Goal: Task Accomplishment & Management: Complete application form

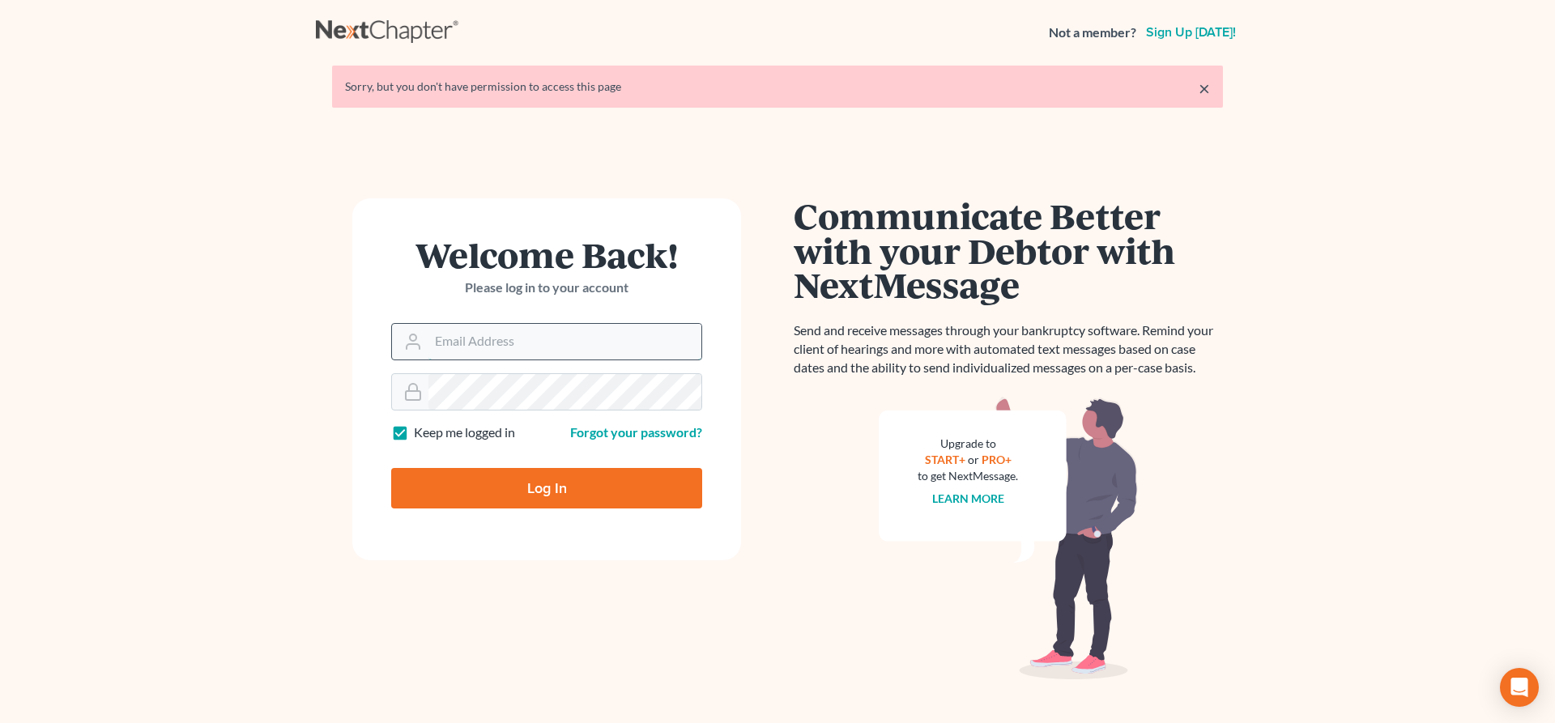
type input "lrubin@pennlawyer.com"
type input "Thinking..."
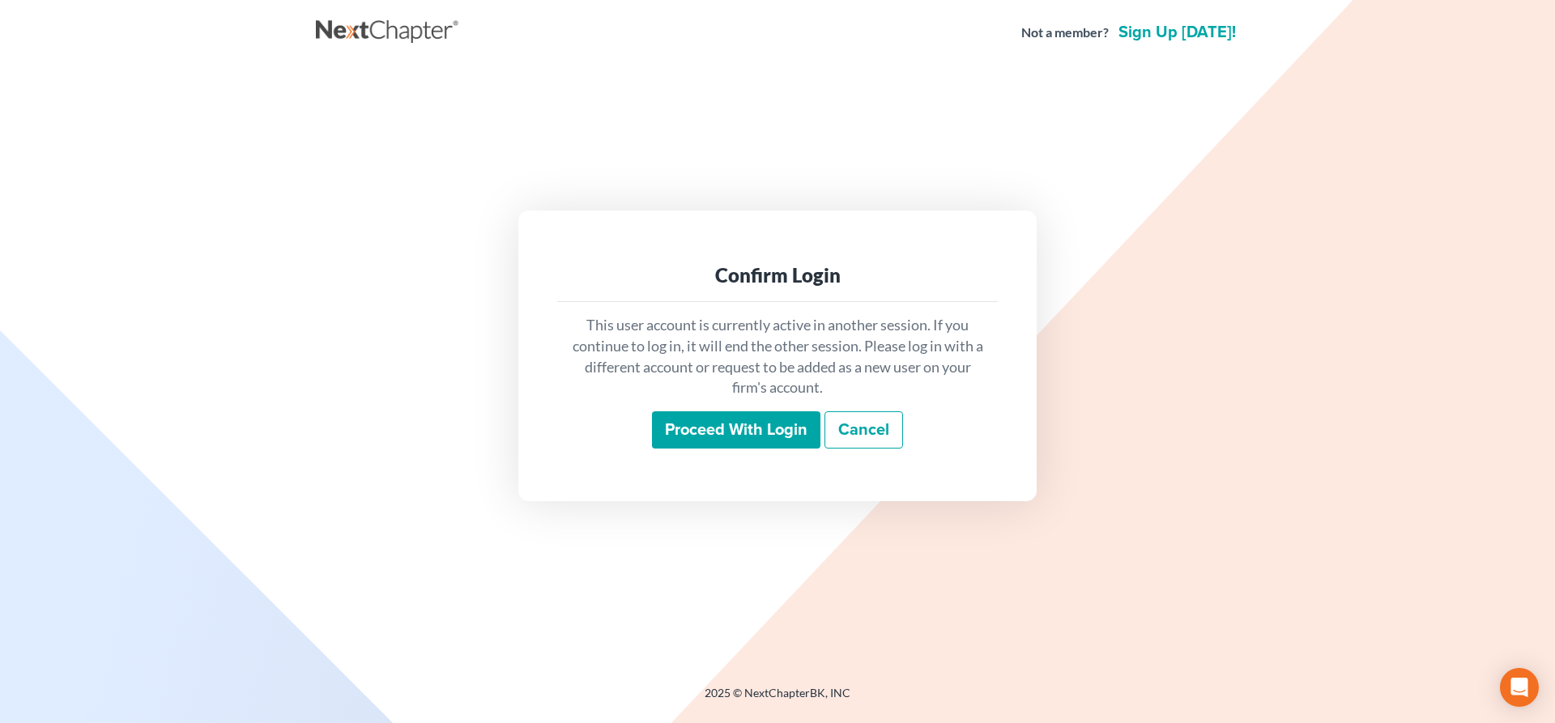
click at [736, 435] on input "Proceed with login" at bounding box center [736, 430] width 169 height 37
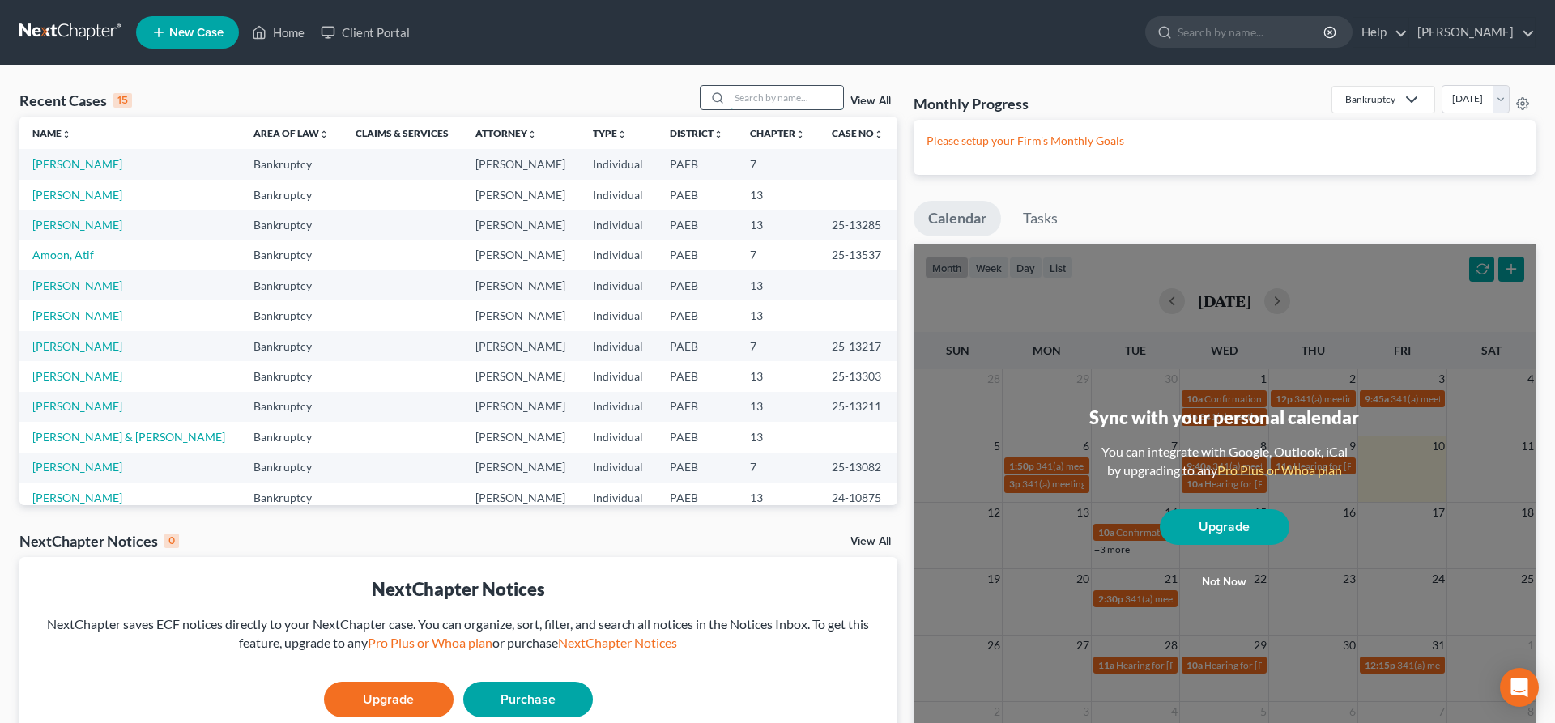
click at [745, 106] on input "search" at bounding box center [786, 97] width 113 height 23
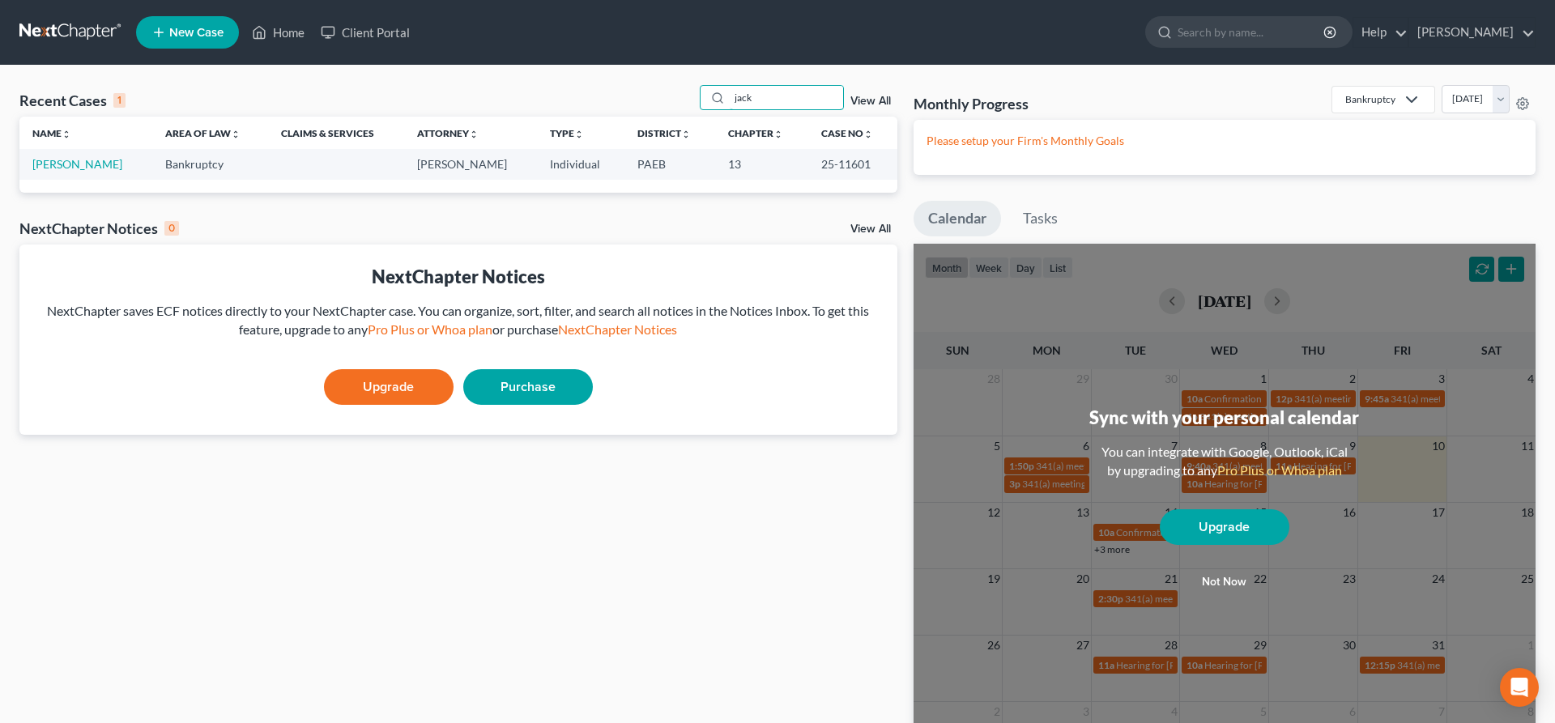
type input "jack"
click at [58, 173] on td "[PERSON_NAME]" at bounding box center [85, 164] width 133 height 30
click at [59, 166] on link "[PERSON_NAME]" at bounding box center [77, 164] width 90 height 14
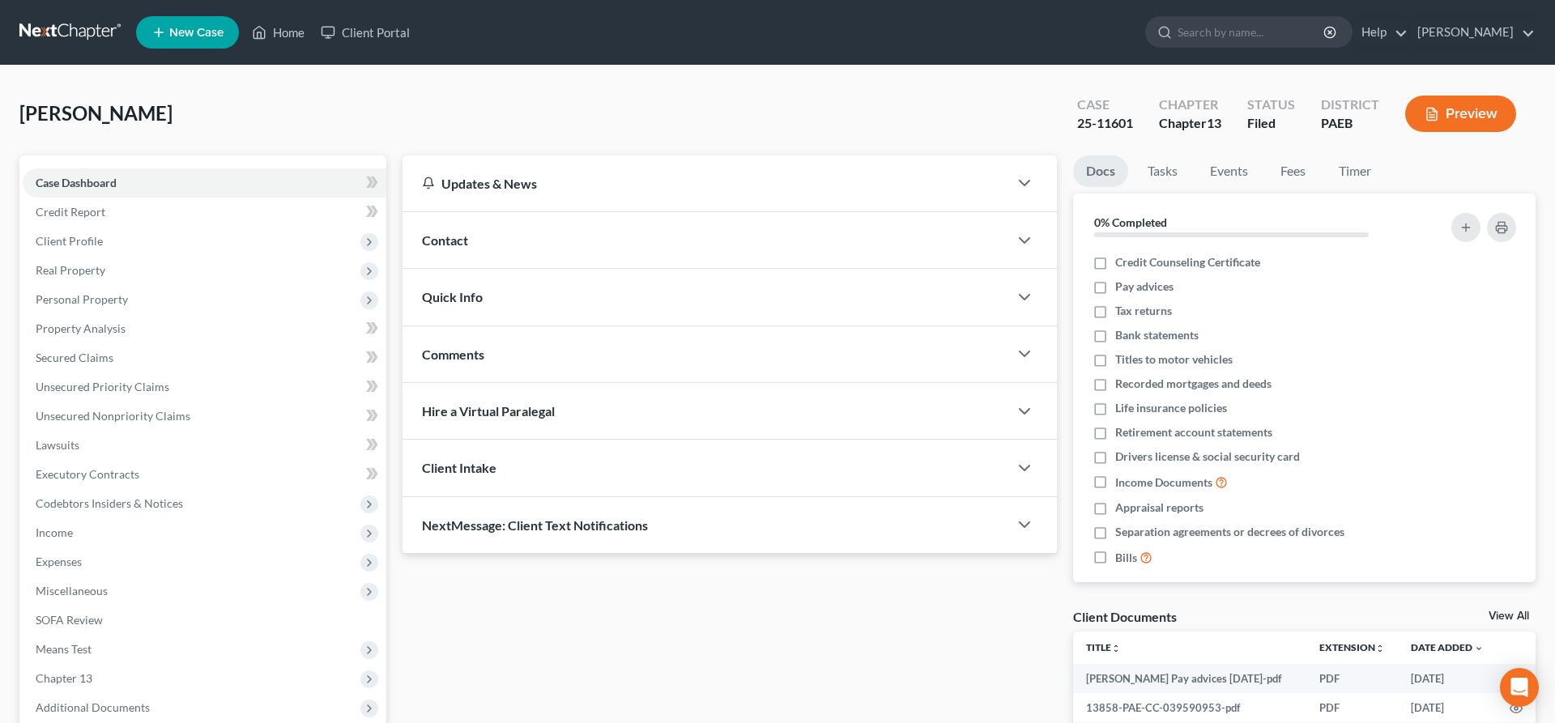
click at [222, 110] on div "[PERSON_NAME] Upgraded Case 25-11601 Chapter Chapter 13 Status Filed District P…" at bounding box center [777, 120] width 1517 height 70
click at [123, 332] on span "Property Analysis" at bounding box center [81, 329] width 90 height 14
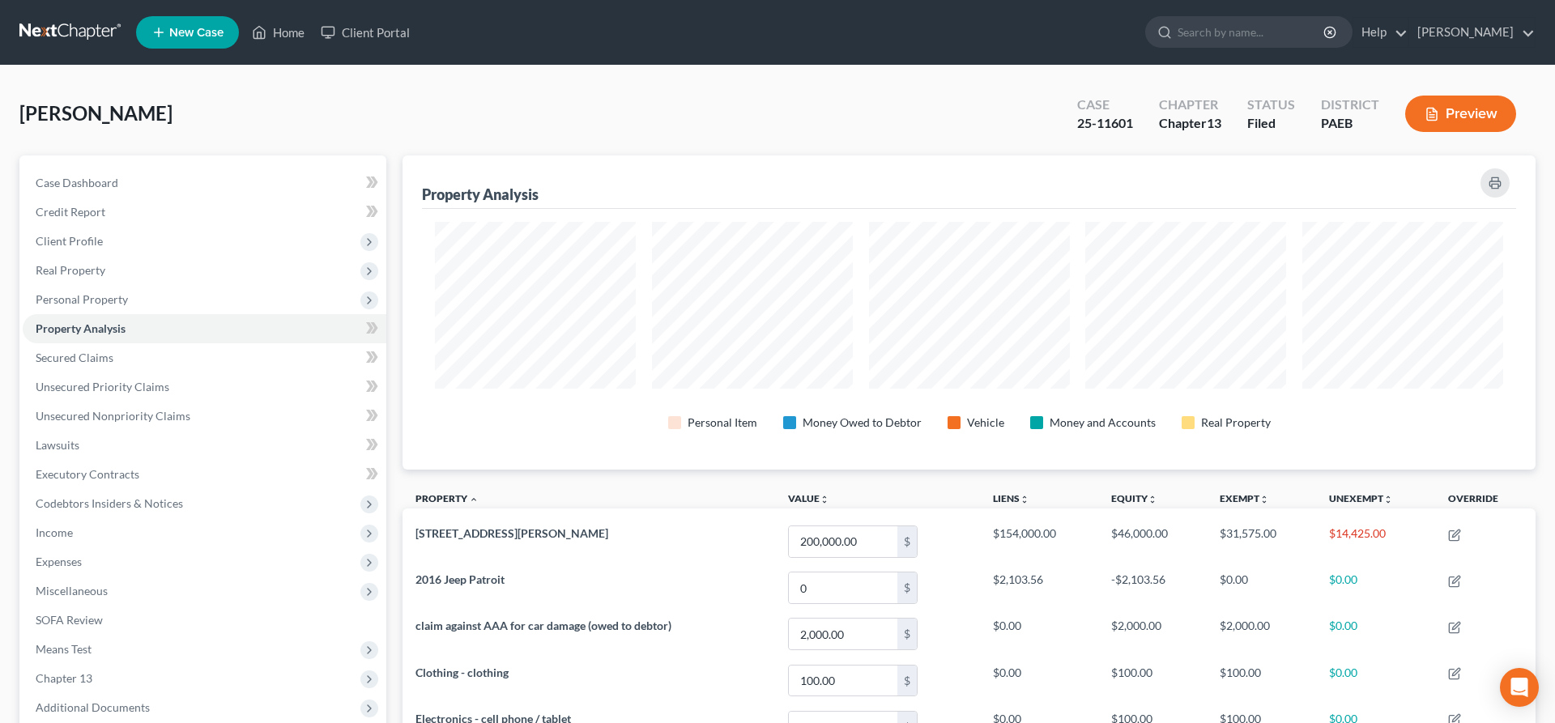
scroll to position [314, 1133]
click at [146, 277] on span "Real Property" at bounding box center [205, 270] width 364 height 29
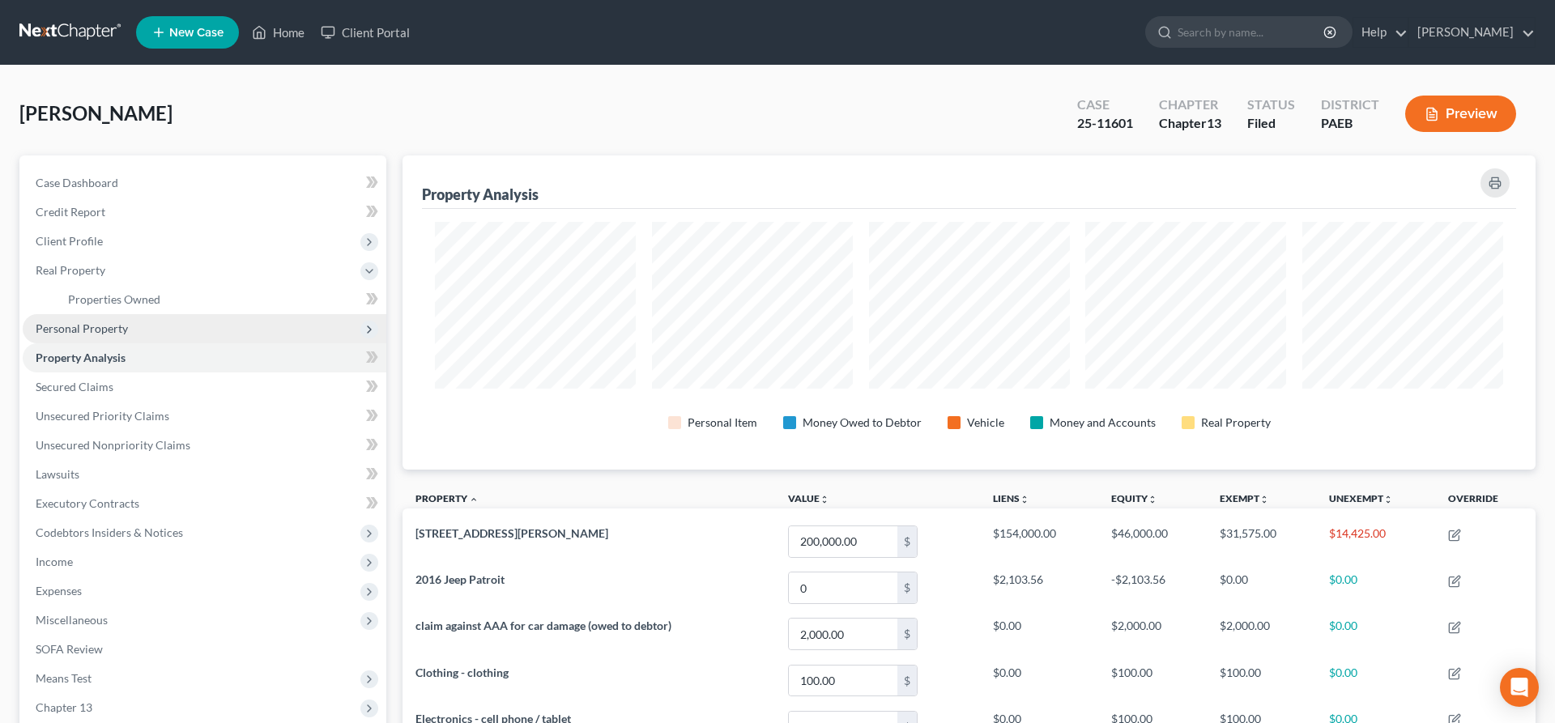
click at [124, 317] on span "Personal Property" at bounding box center [205, 328] width 364 height 29
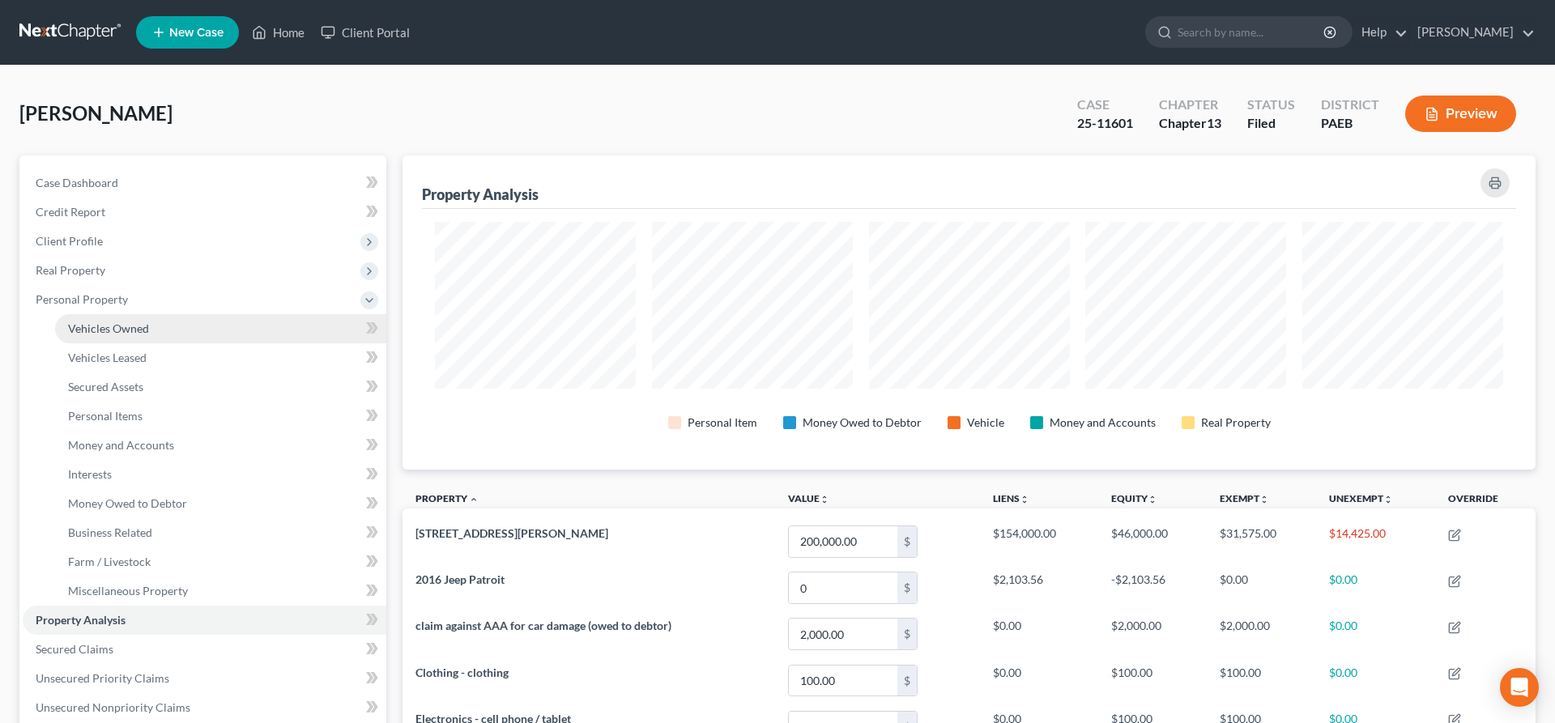
click at [133, 322] on span "Vehicles Owned" at bounding box center [108, 329] width 81 height 14
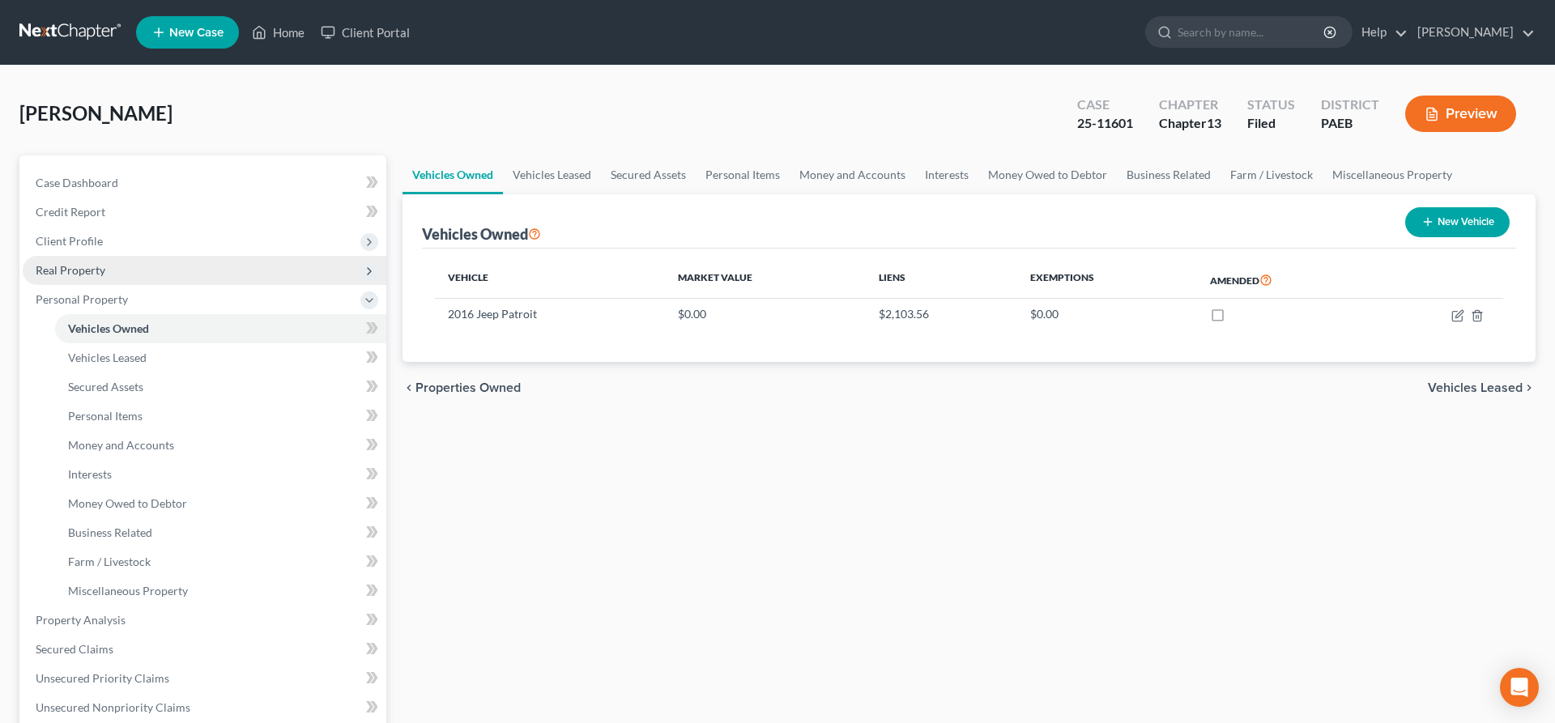
click at [115, 262] on span "Real Property" at bounding box center [205, 270] width 364 height 29
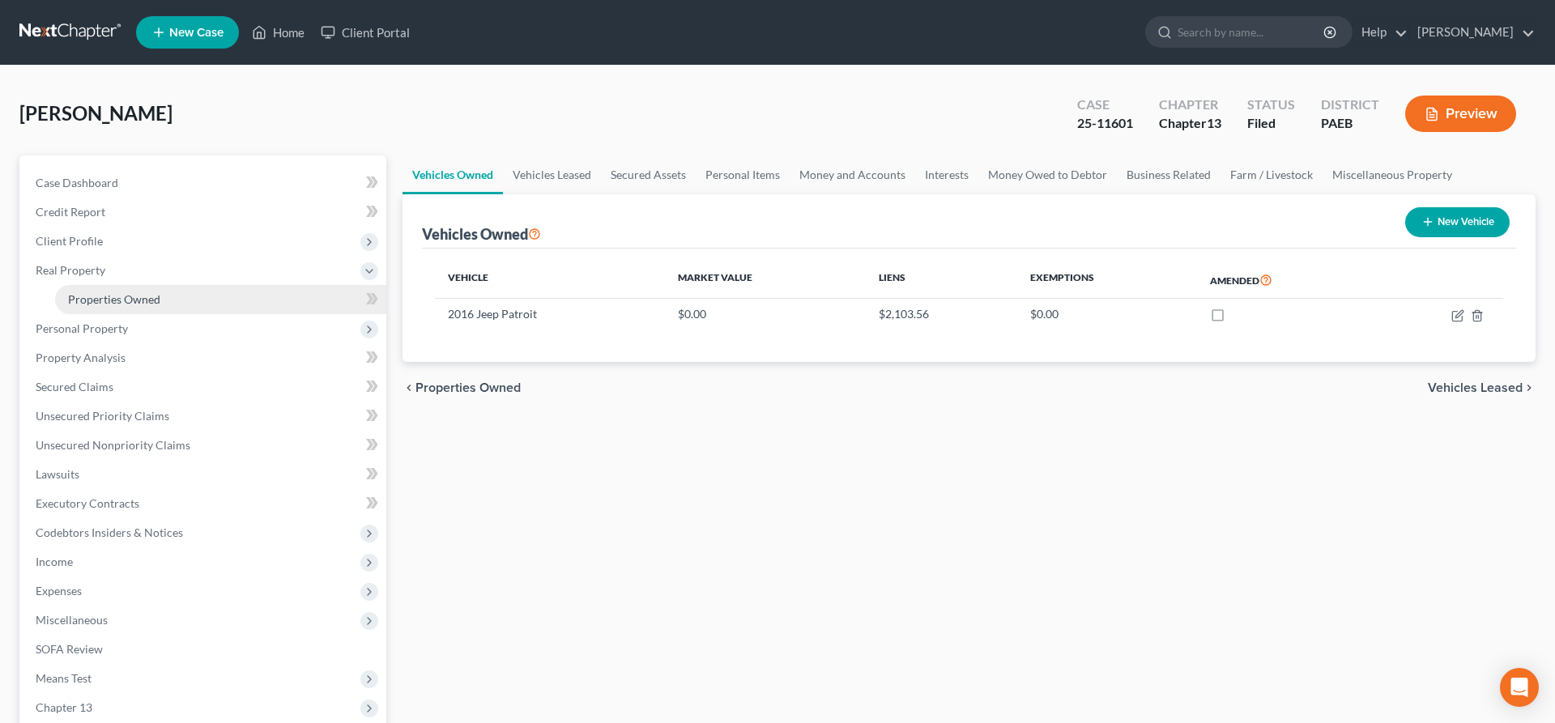
click at [113, 290] on link "Properties Owned" at bounding box center [220, 299] width 331 height 29
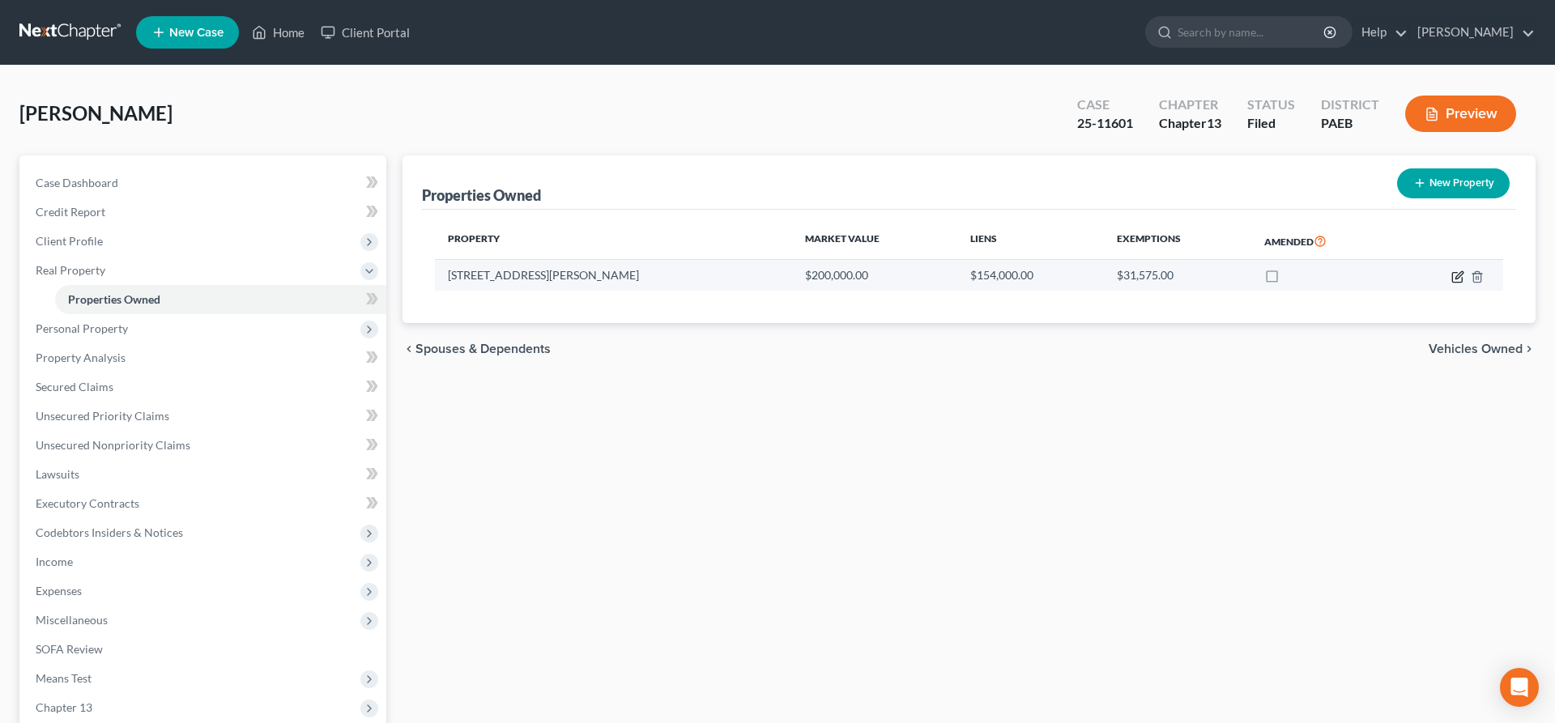
click at [1455, 277] on icon "button" at bounding box center [1458, 277] width 13 height 13
select select "39"
select select "22"
select select "3"
select select "6"
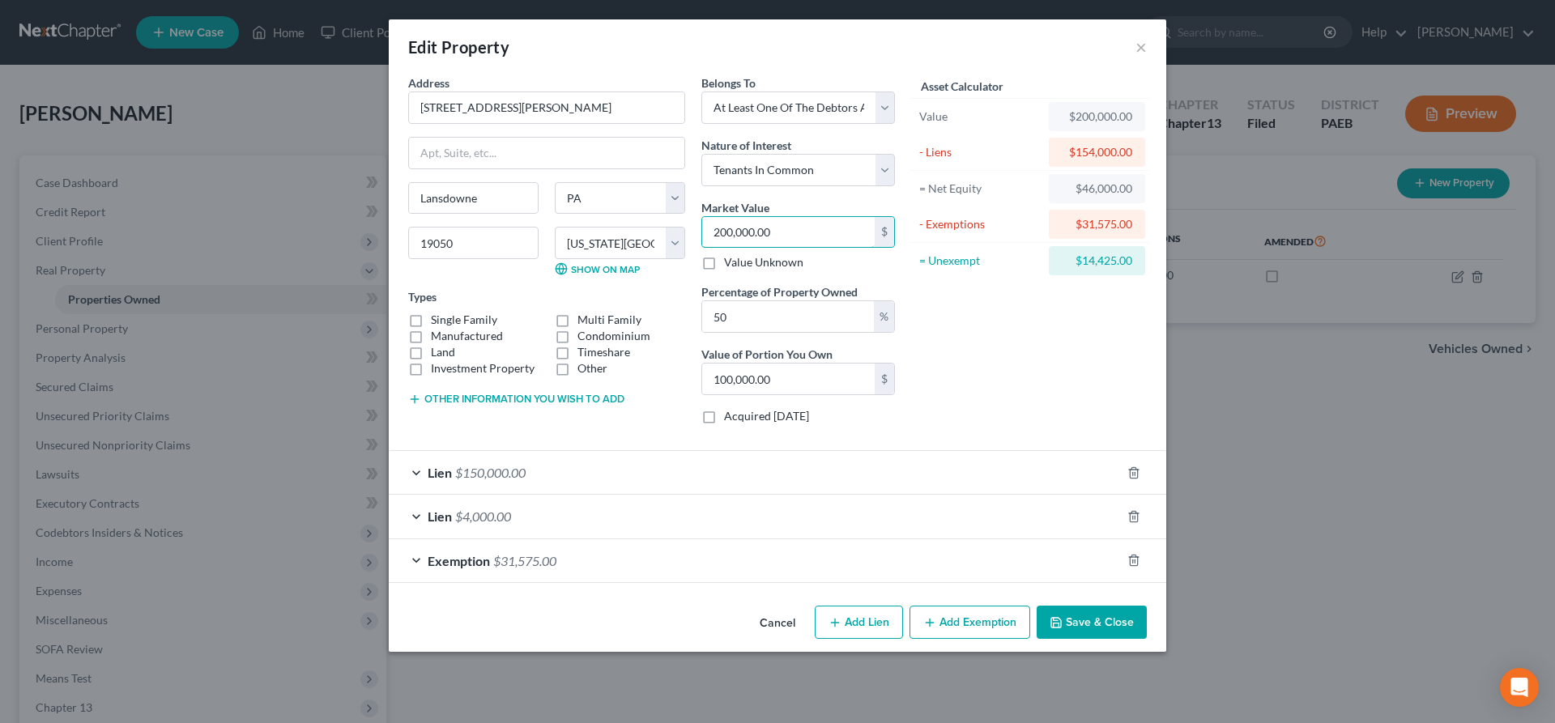
drag, startPoint x: 791, startPoint y: 225, endPoint x: 913, endPoint y: 237, distance: 122.9
click at [875, 229] on input "200,000.00" at bounding box center [788, 232] width 173 height 31
type input "2"
type input "1.00"
type input "21"
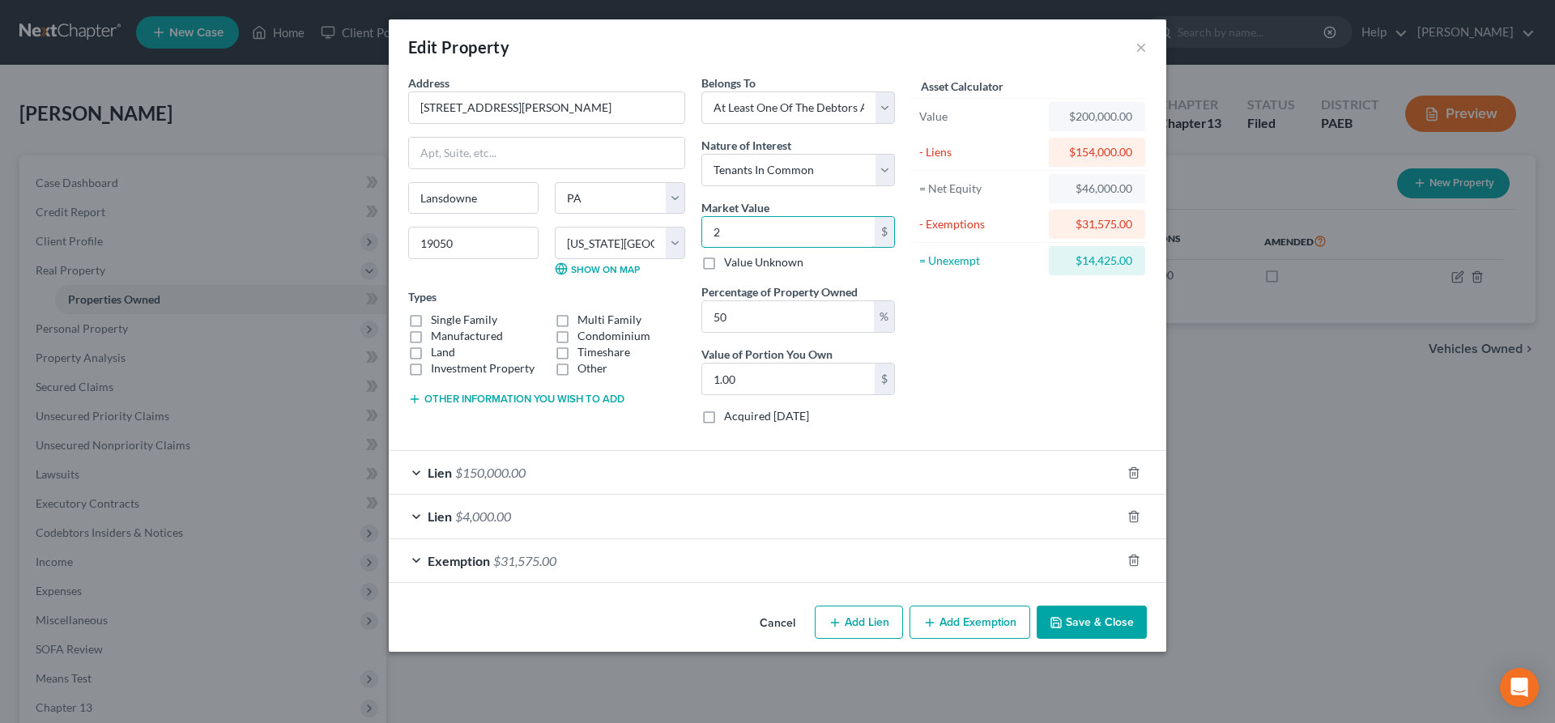
type input "10.50"
type input "210"
type input "105.00"
type input "2100"
type input "1,050.00"
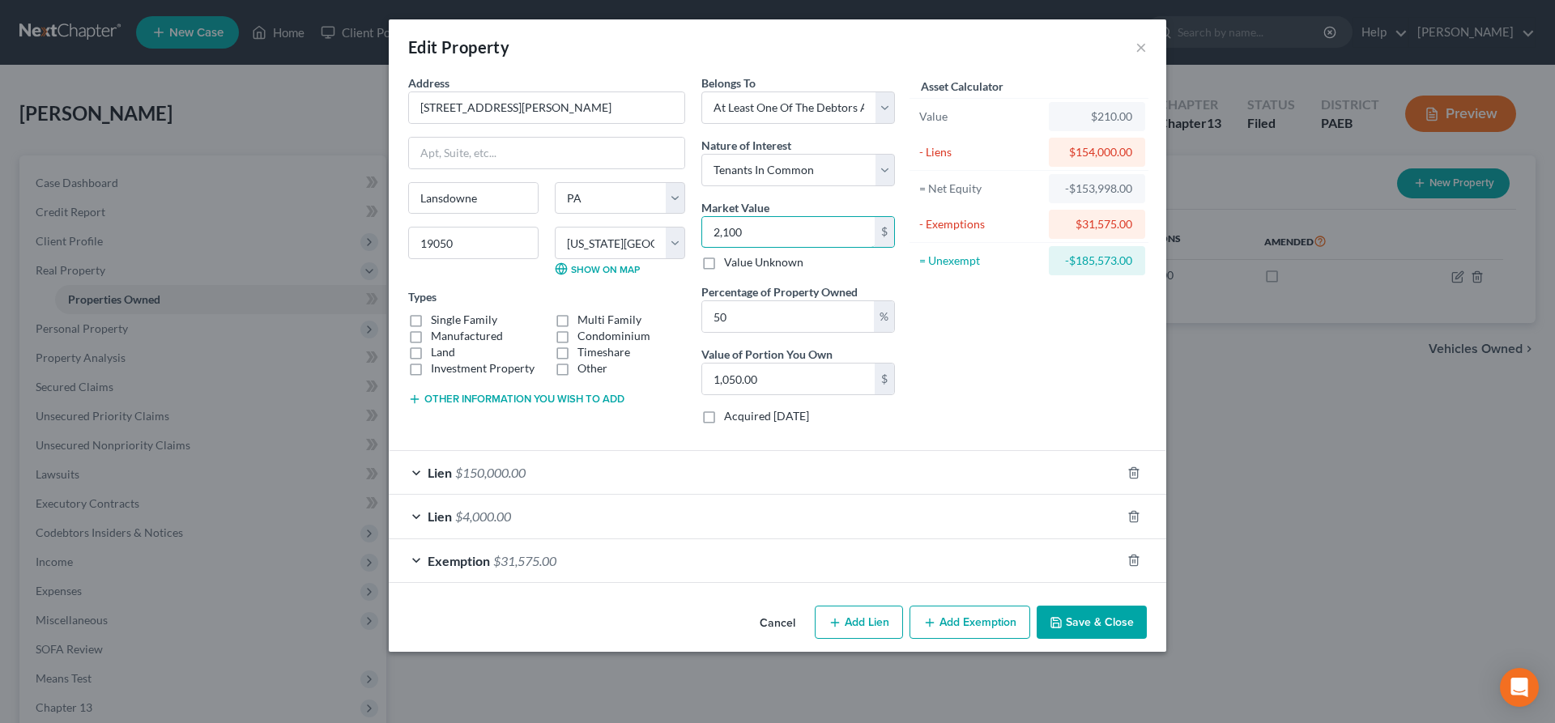
type input "2,1000"
type input "10,500.00"
type input "21,0000"
type input "105,000.00"
type input "210,000"
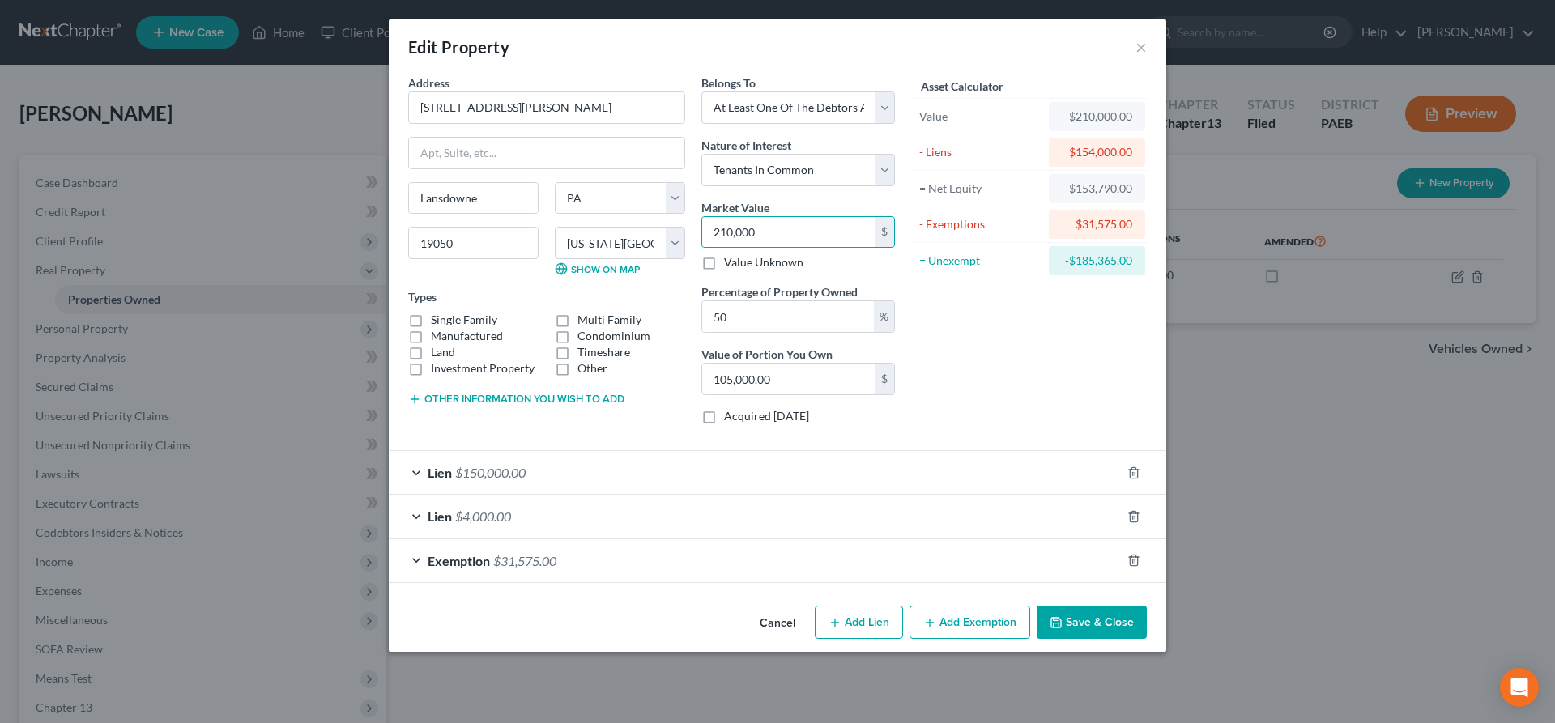
click at [1087, 625] on button "Save & Close" at bounding box center [1092, 623] width 110 height 34
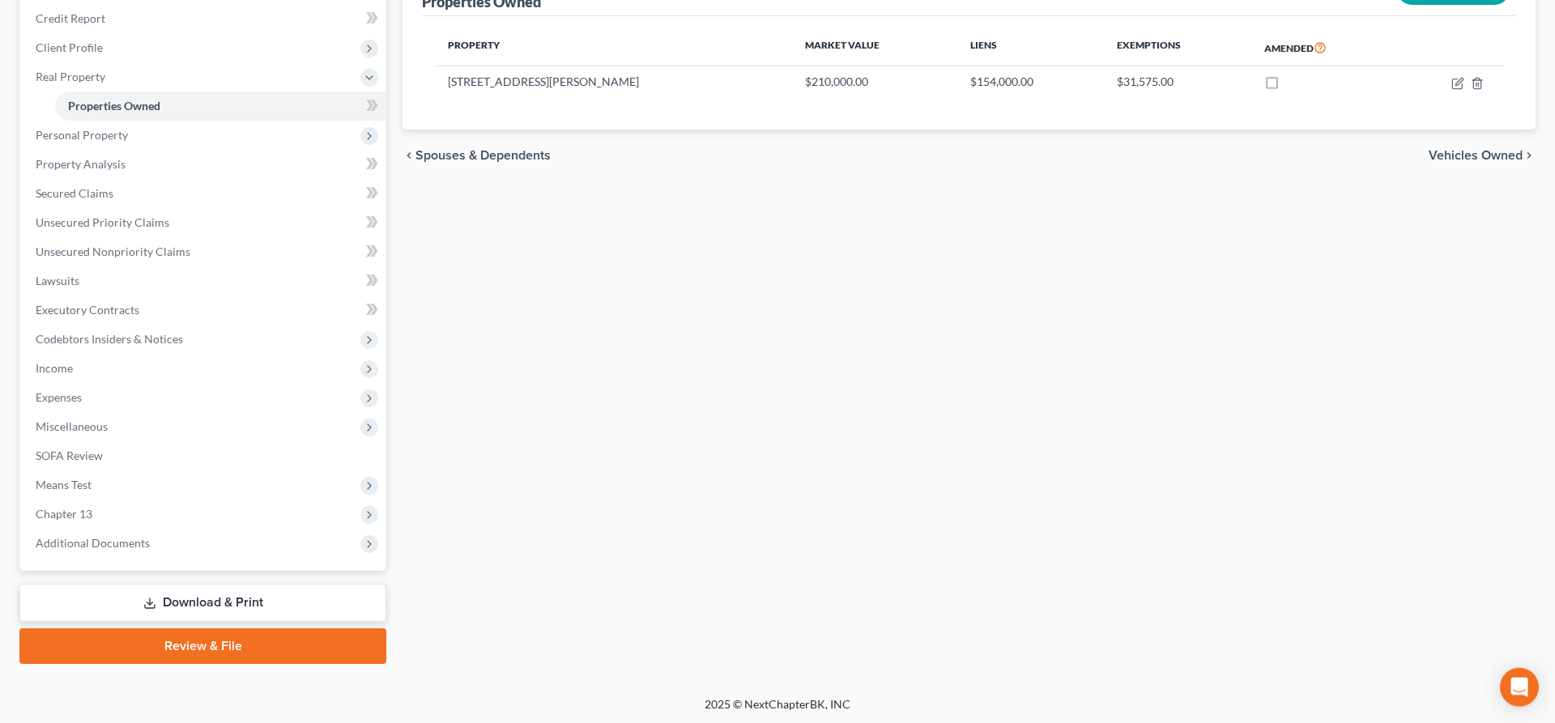
scroll to position [194, 0]
click at [233, 603] on link "Download & Print" at bounding box center [202, 602] width 367 height 38
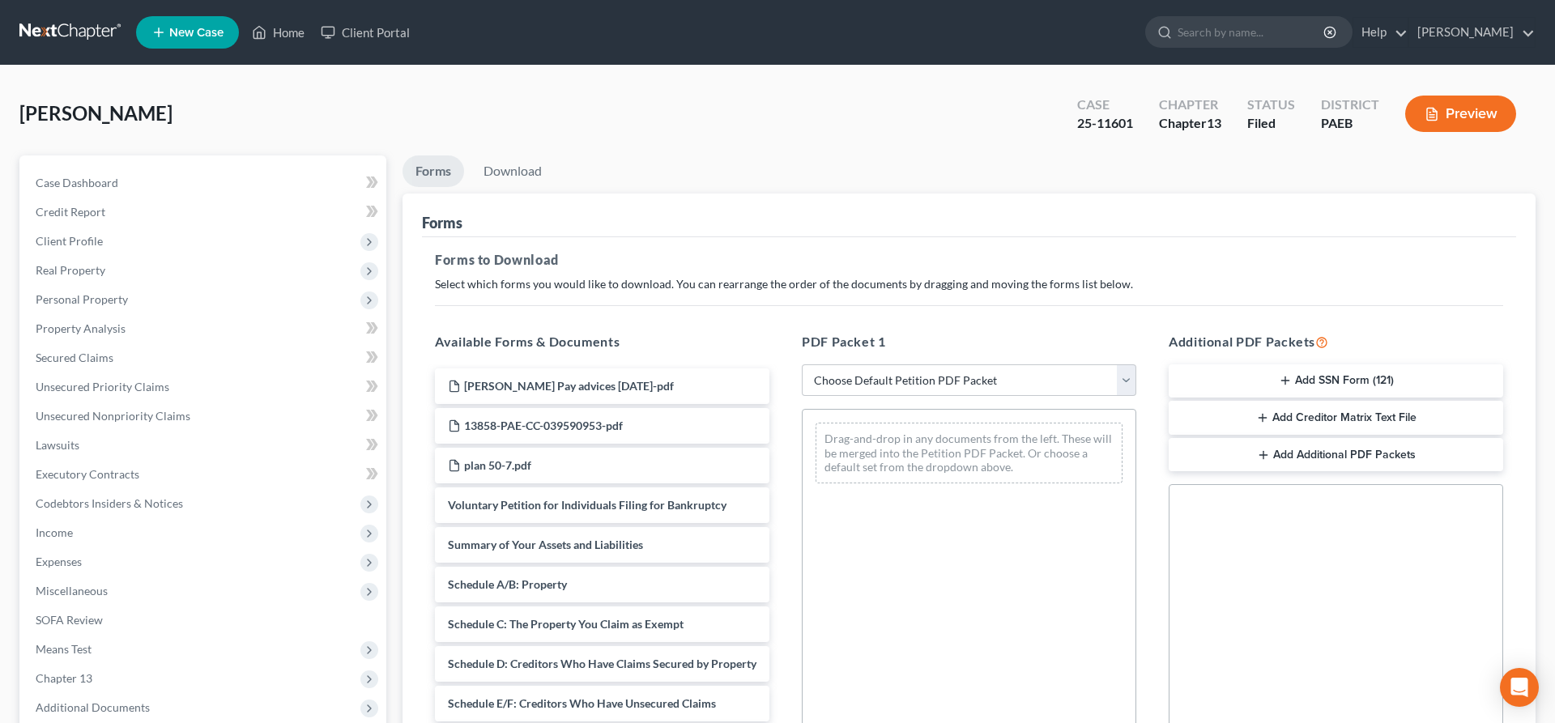
click at [940, 361] on div "PDF Packet 1 Choose Default Petition PDF Packet Complete Bankruptcy Petition (a…" at bounding box center [969, 593] width 367 height 549
click at [802, 365] on select "Choose Default Petition PDF Packet Complete Bankruptcy Petition (all forms and …" at bounding box center [969, 381] width 335 height 32
select select "2"
click option "Amended Forms" at bounding box center [0, 0] width 0 height 0
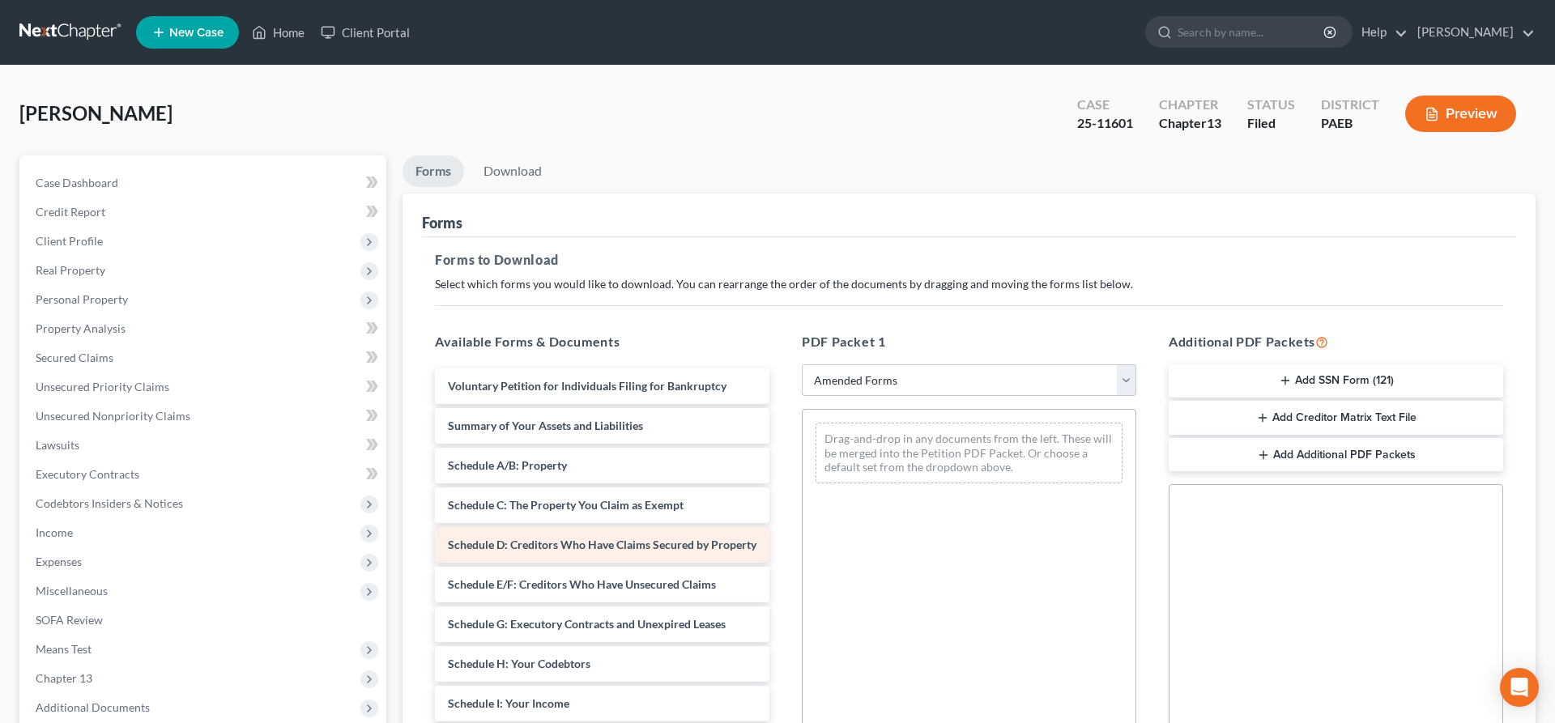
click at [608, 545] on span "Schedule D: Creditors Who Have Claims Secured by Property" at bounding box center [602, 545] width 309 height 14
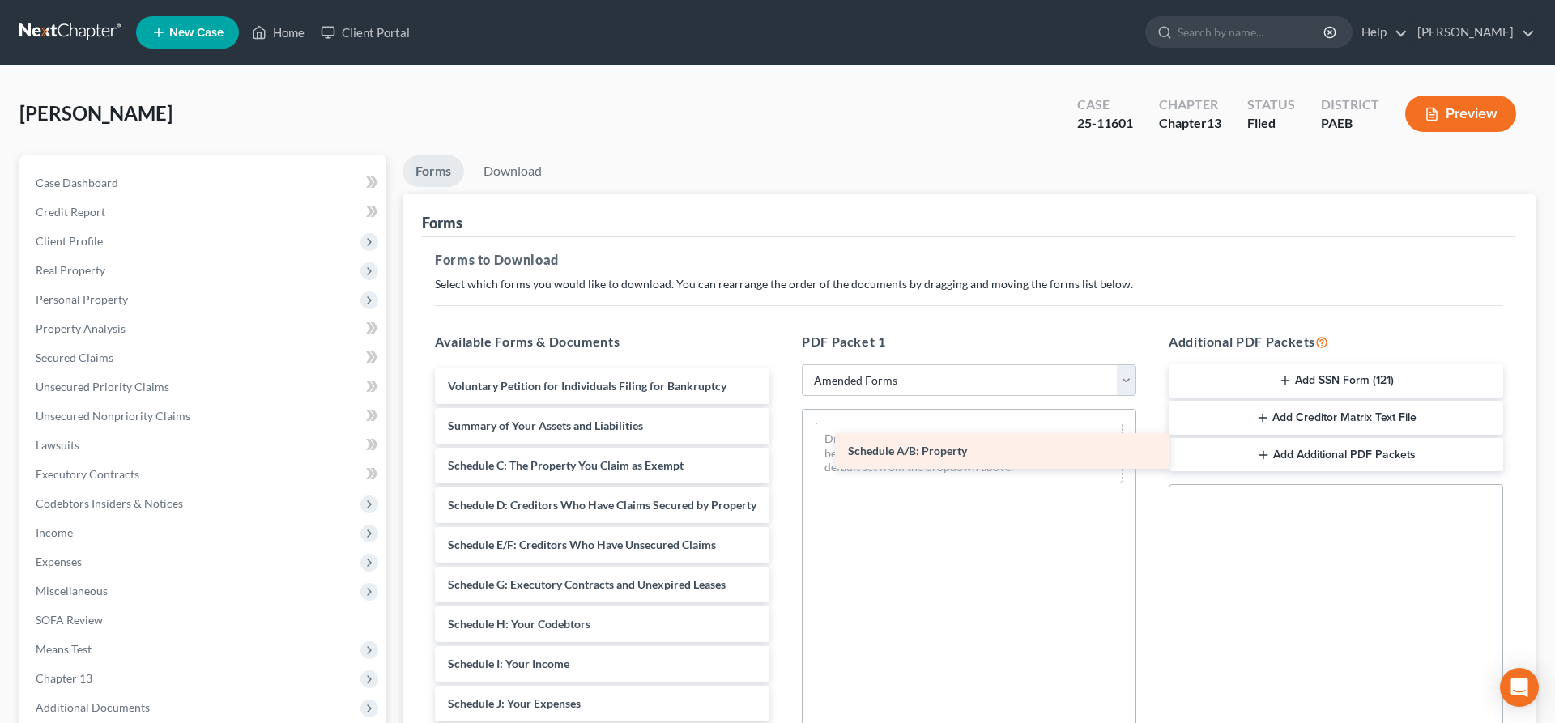
drag, startPoint x: 572, startPoint y: 465, endPoint x: 962, endPoint y: 450, distance: 390.8
click at [783, 450] on div "Schedule A/B: Property Voluntary Petition for Individuals Filing for Bankruptcy…" at bounding box center [602, 700] width 361 height 663
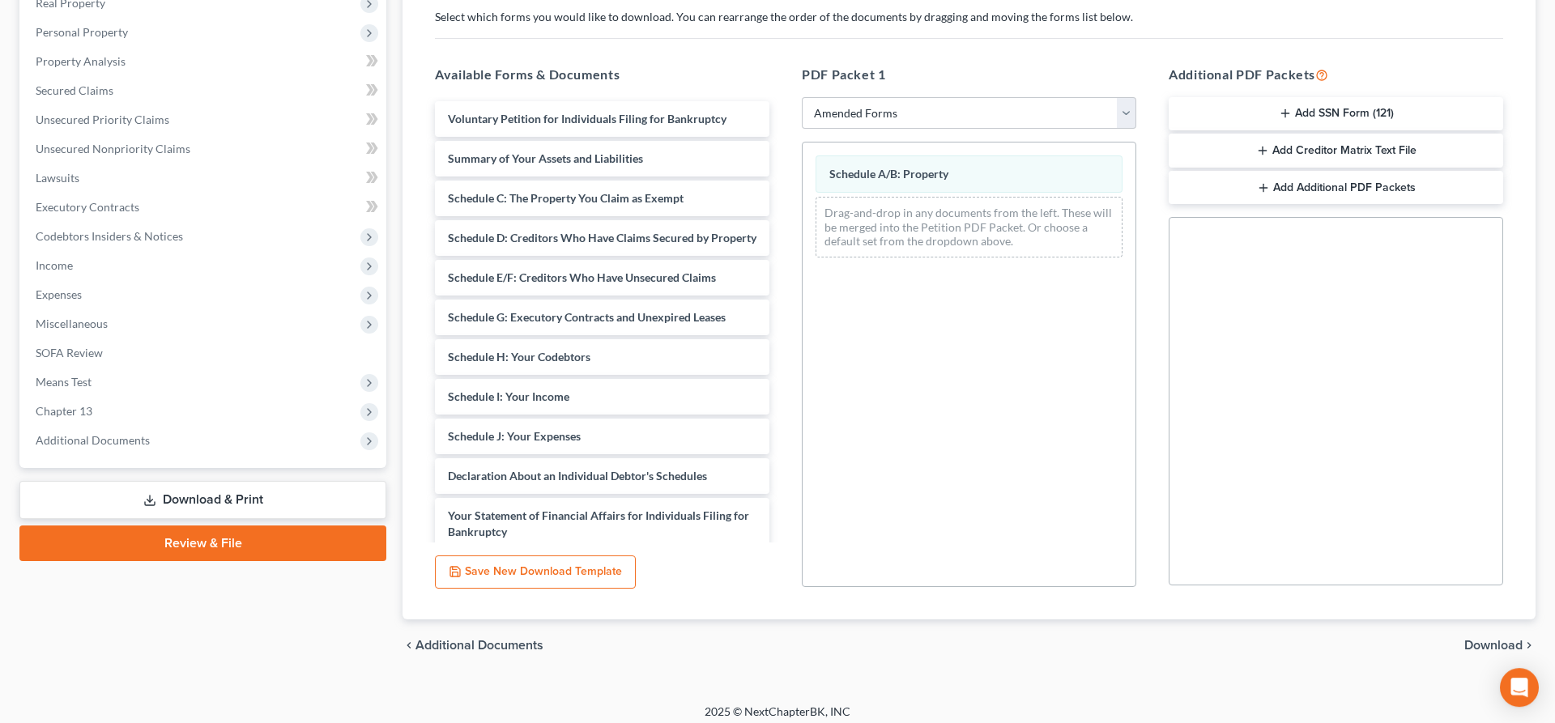
scroll to position [276, 0]
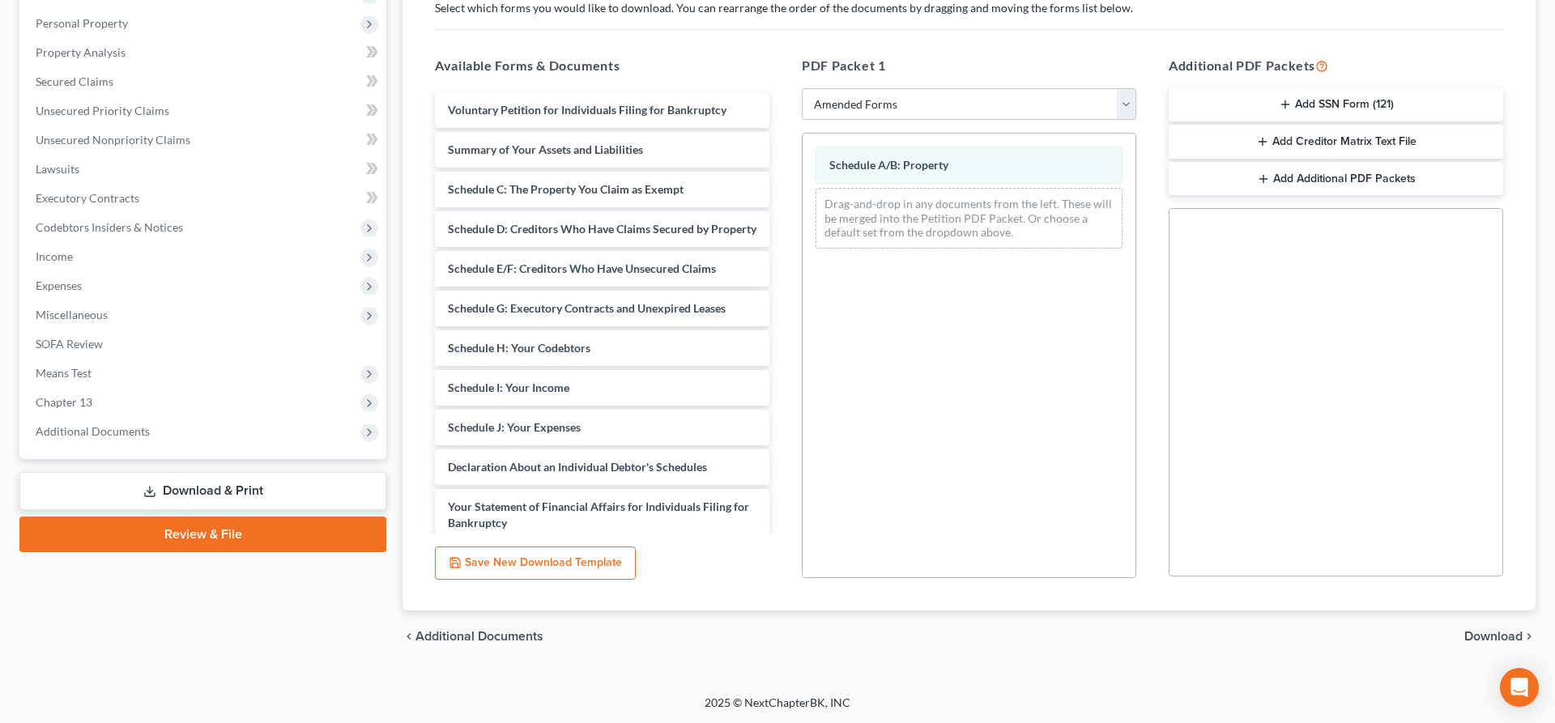
click at [1489, 636] on span "Download" at bounding box center [1494, 636] width 58 height 13
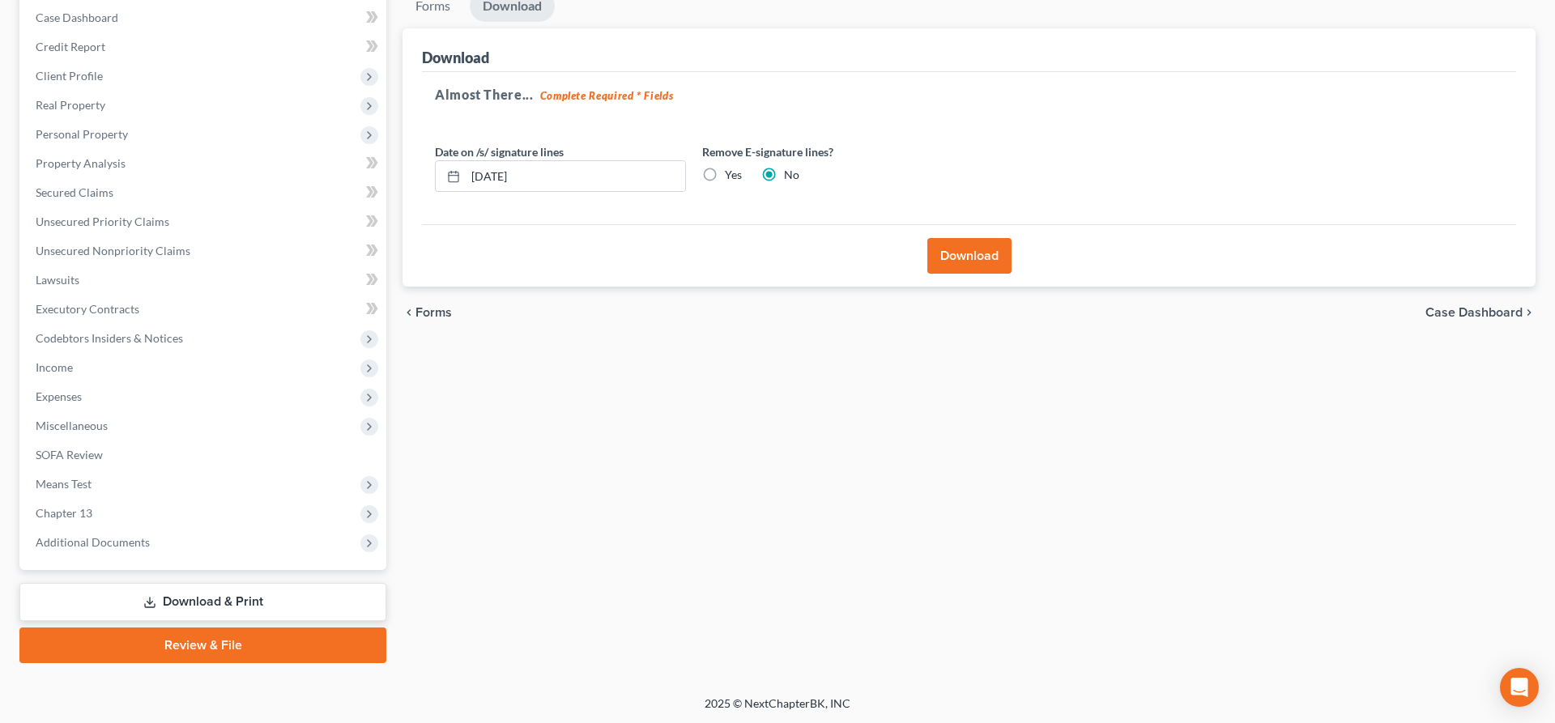
click at [976, 247] on button "Download" at bounding box center [970, 256] width 84 height 36
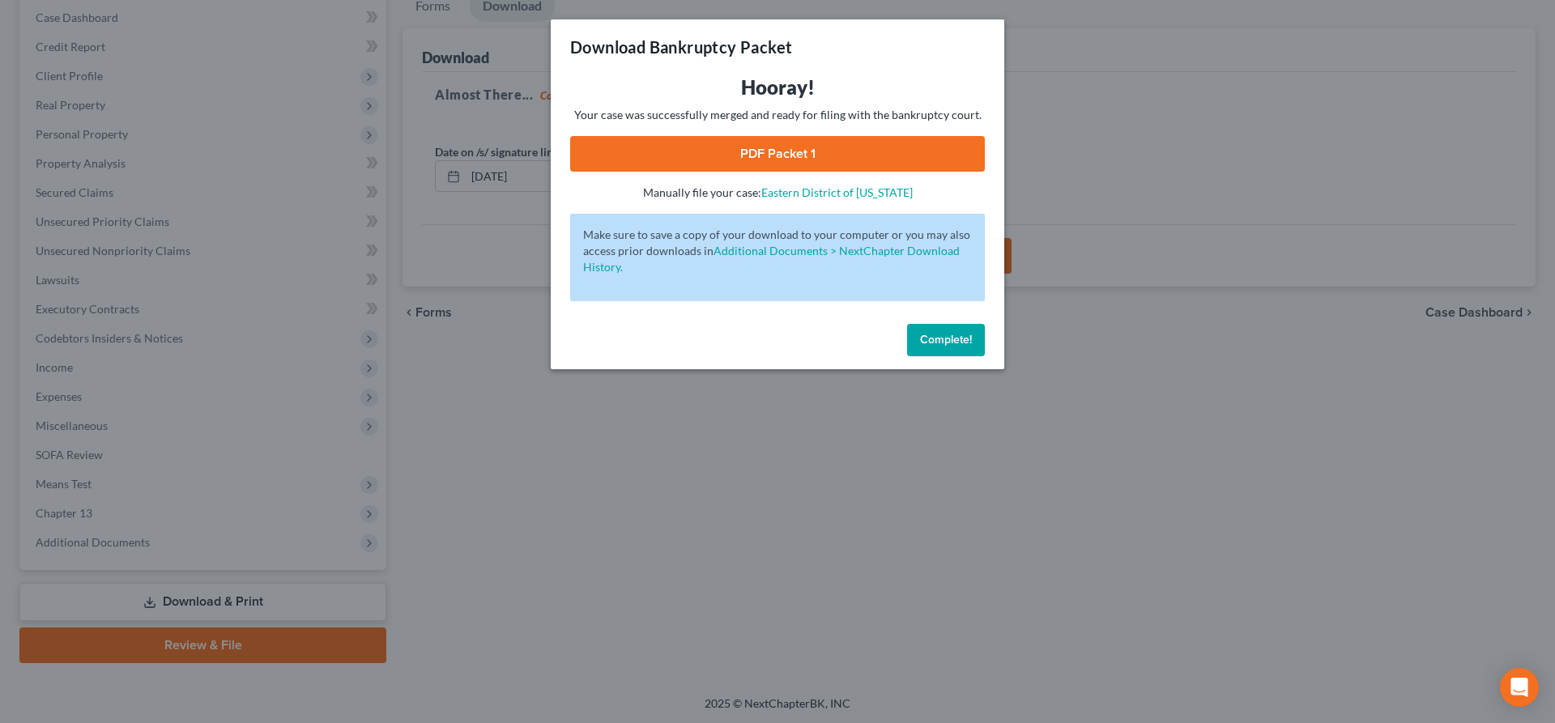
click at [757, 151] on link "PDF Packet 1" at bounding box center [777, 154] width 415 height 36
click at [956, 337] on span "Complete!" at bounding box center [946, 340] width 52 height 14
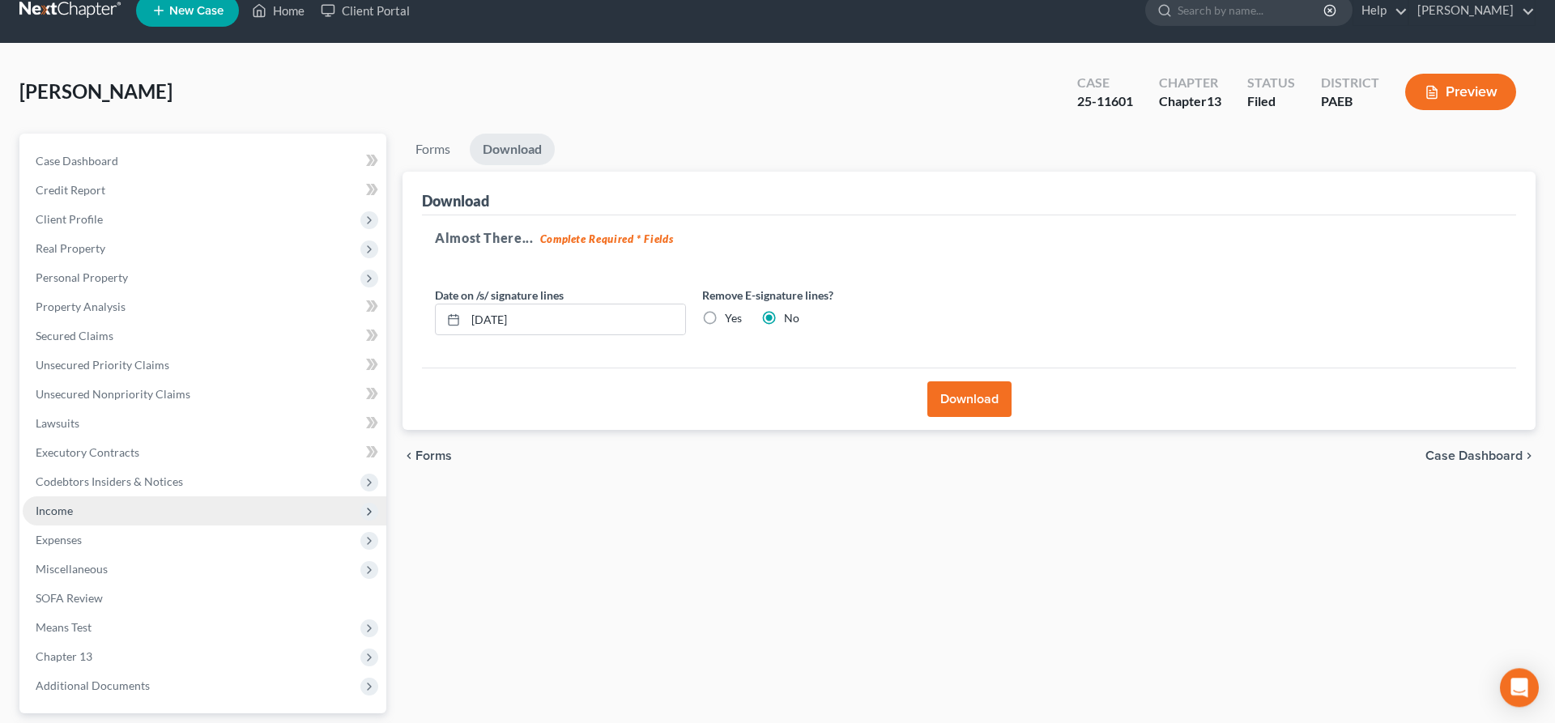
scroll to position [0, 0]
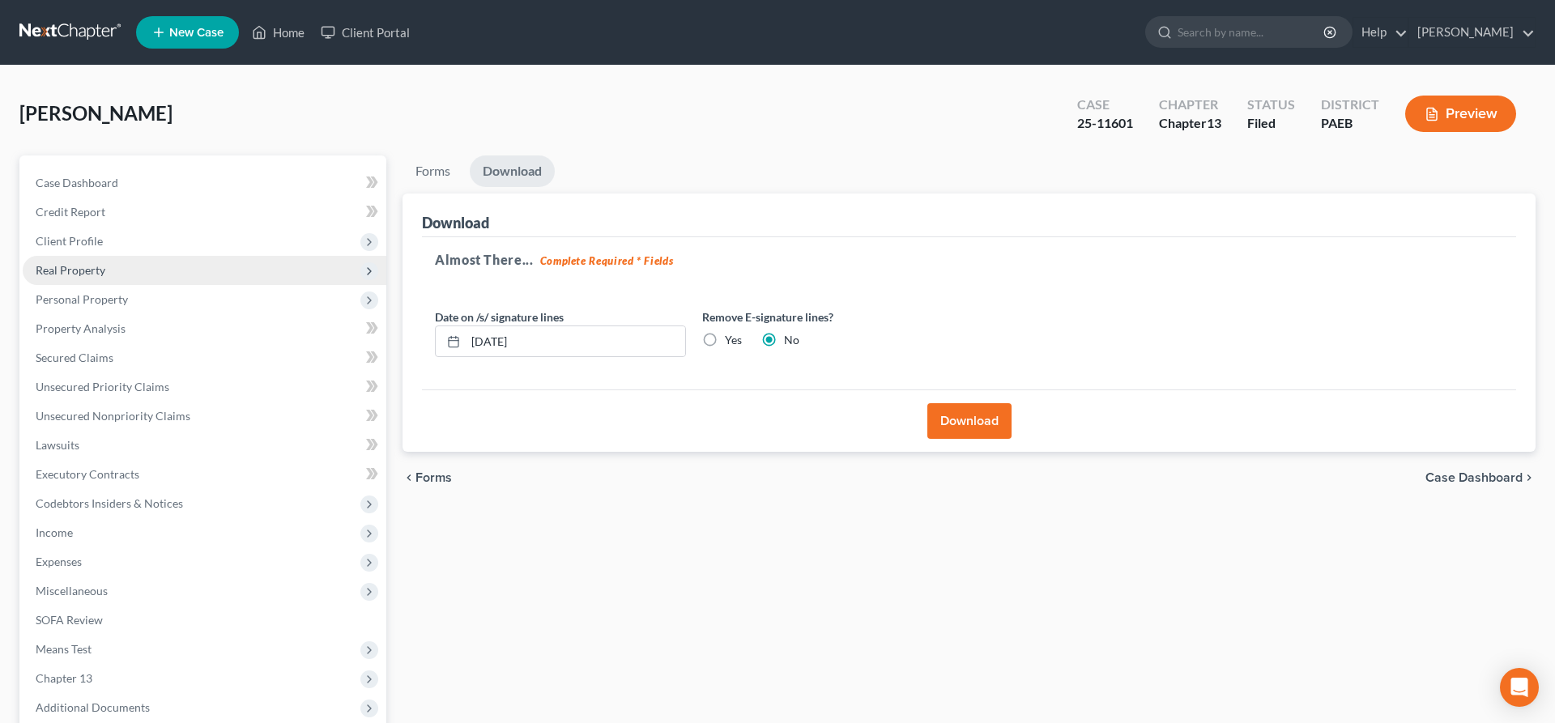
click at [86, 269] on span "Real Property" at bounding box center [71, 270] width 70 height 14
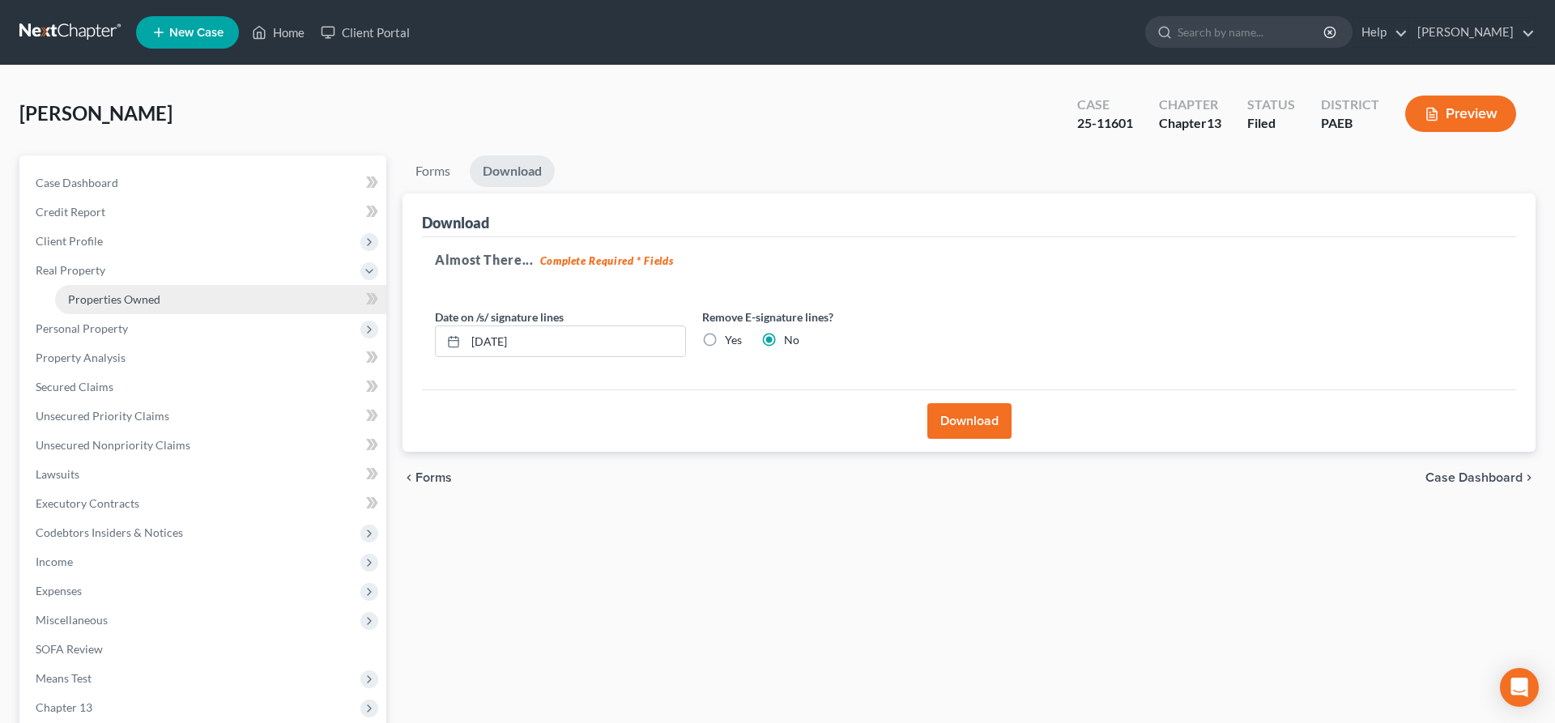
click at [100, 300] on span "Properties Owned" at bounding box center [114, 299] width 92 height 14
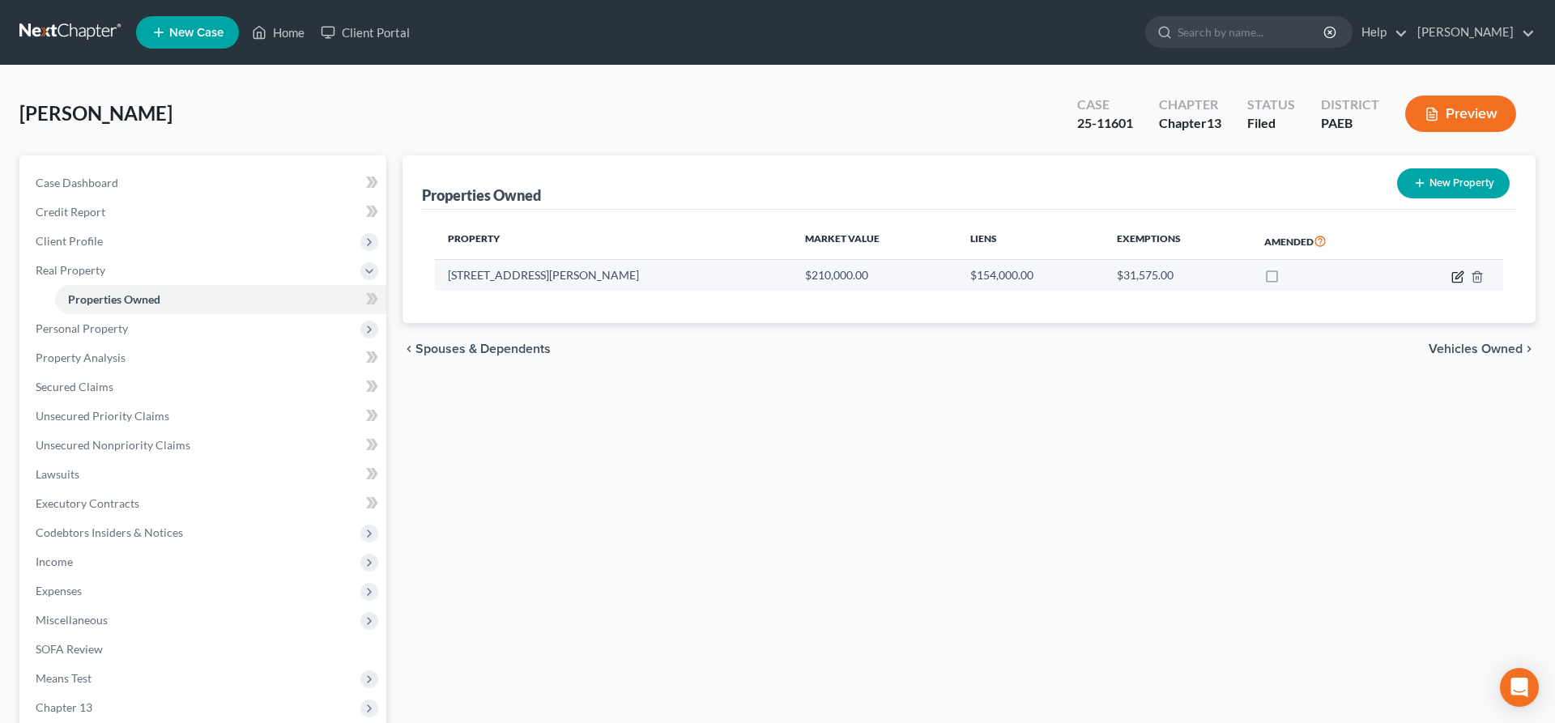
click at [1459, 271] on icon "button" at bounding box center [1458, 277] width 13 height 13
select select "39"
select select "22"
select select "3"
select select "6"
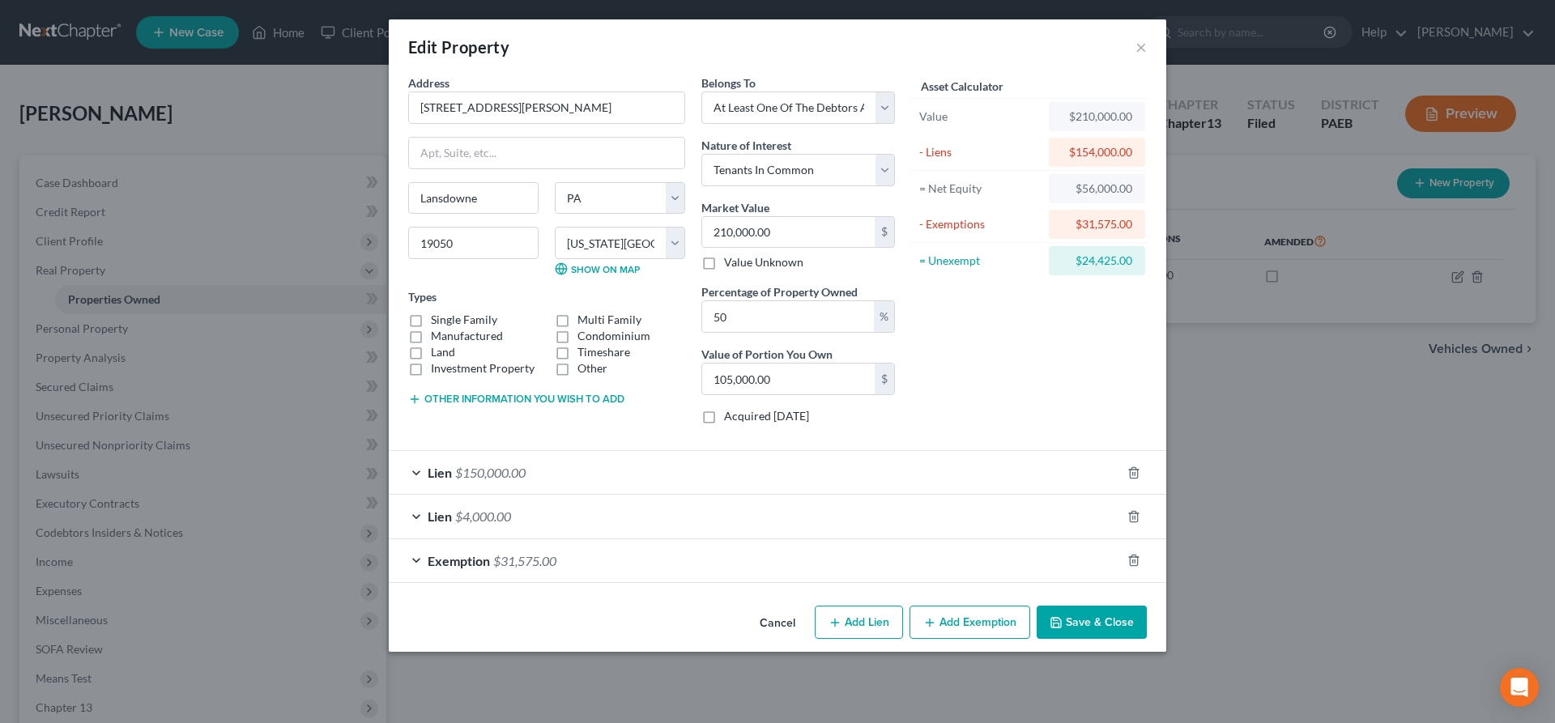
click at [481, 519] on span "$4,000.00" at bounding box center [483, 516] width 56 height 15
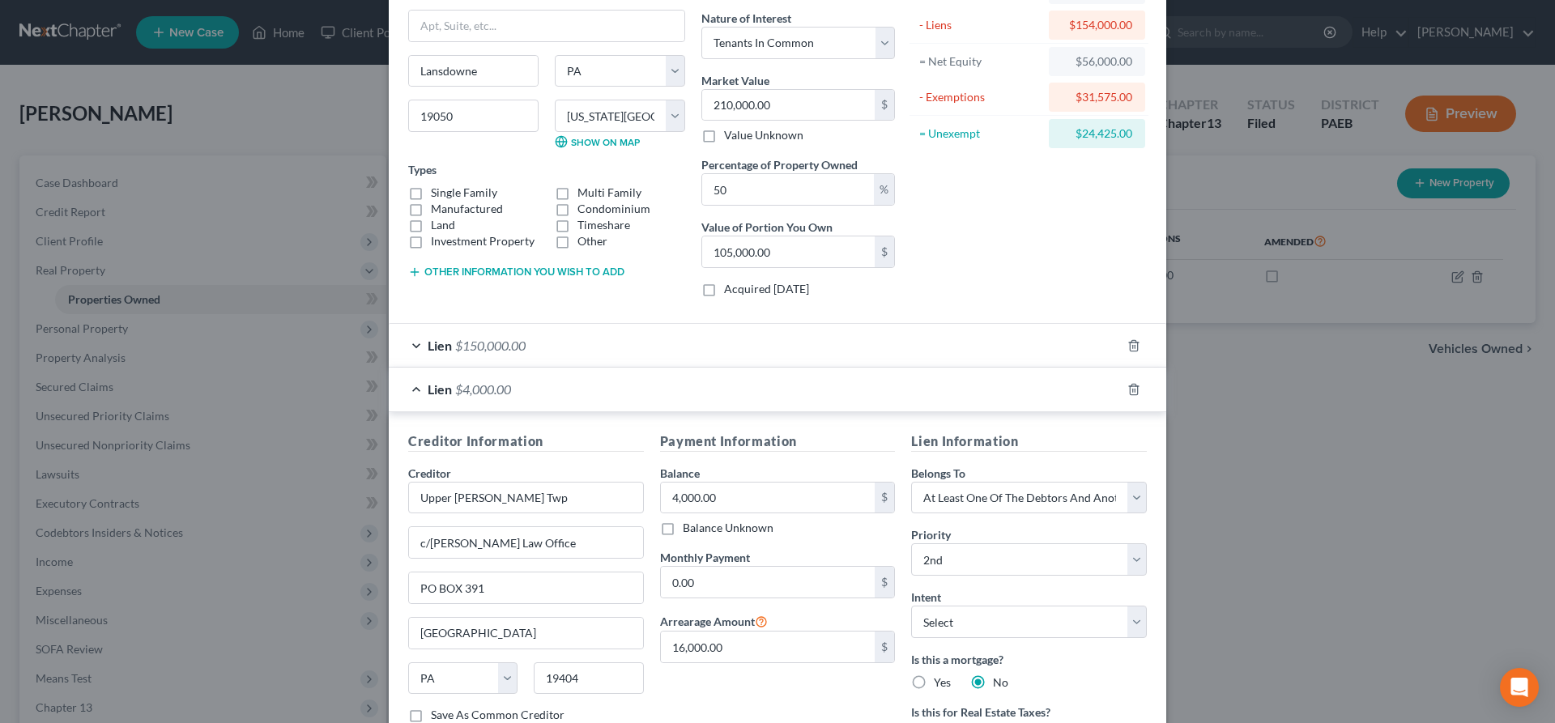
scroll to position [165, 0]
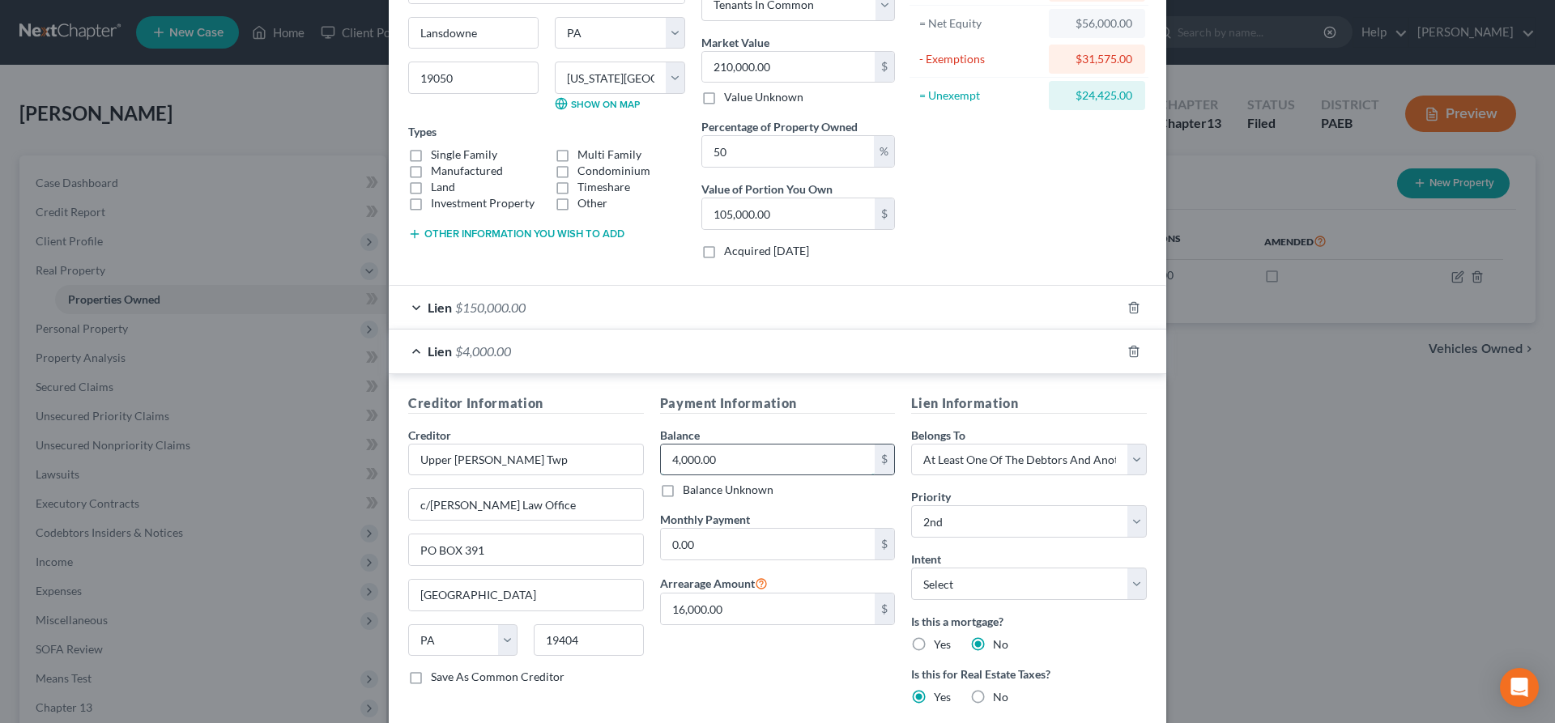
drag, startPoint x: 703, startPoint y: 458, endPoint x: 827, endPoint y: 458, distance: 123.9
click at [827, 458] on input "4,000.00" at bounding box center [768, 460] width 215 height 31
type input "15,412"
click at [753, 673] on div "Payment Information Balance 15,412.00 $ Balance Unknown Balance Undetermined 15…" at bounding box center [778, 583] width 252 height 378
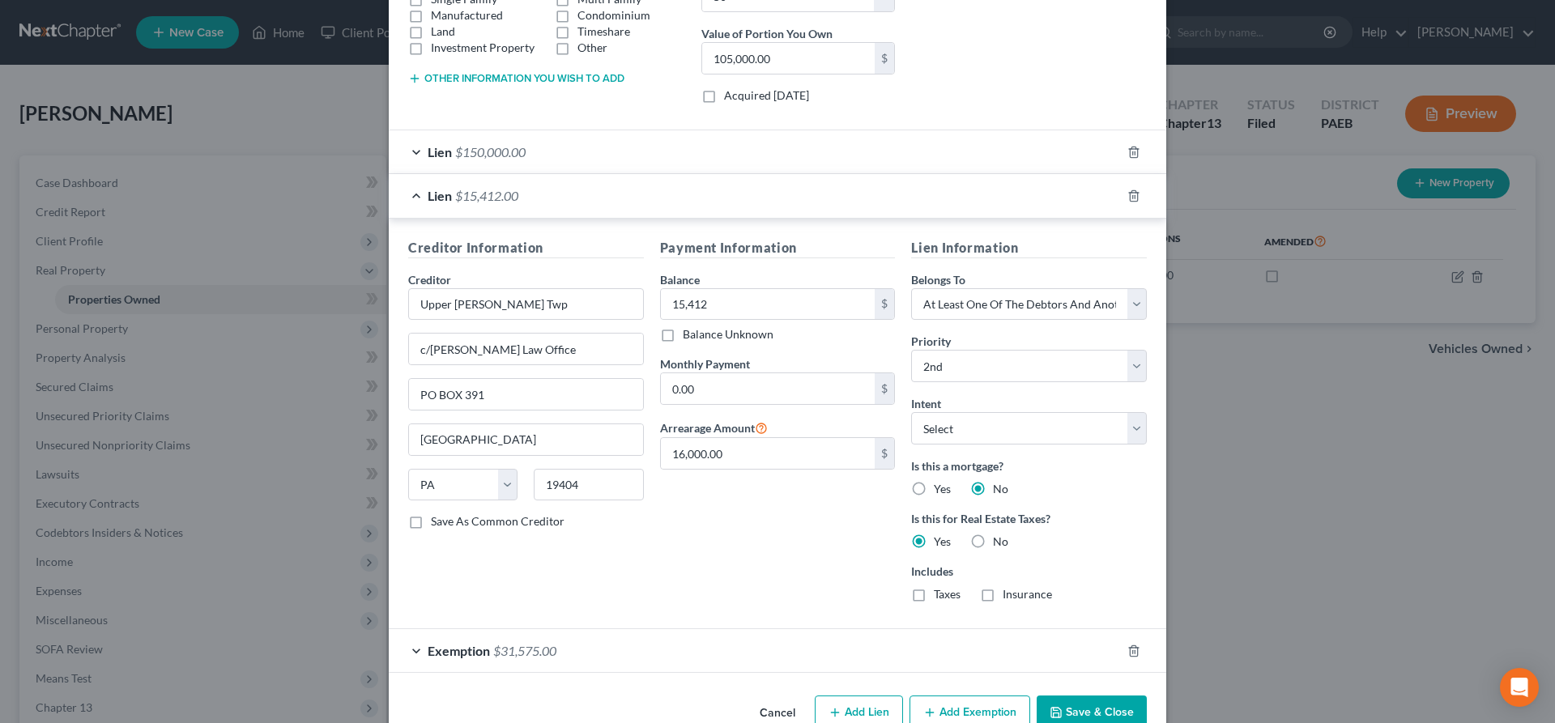
scroll to position [331, 0]
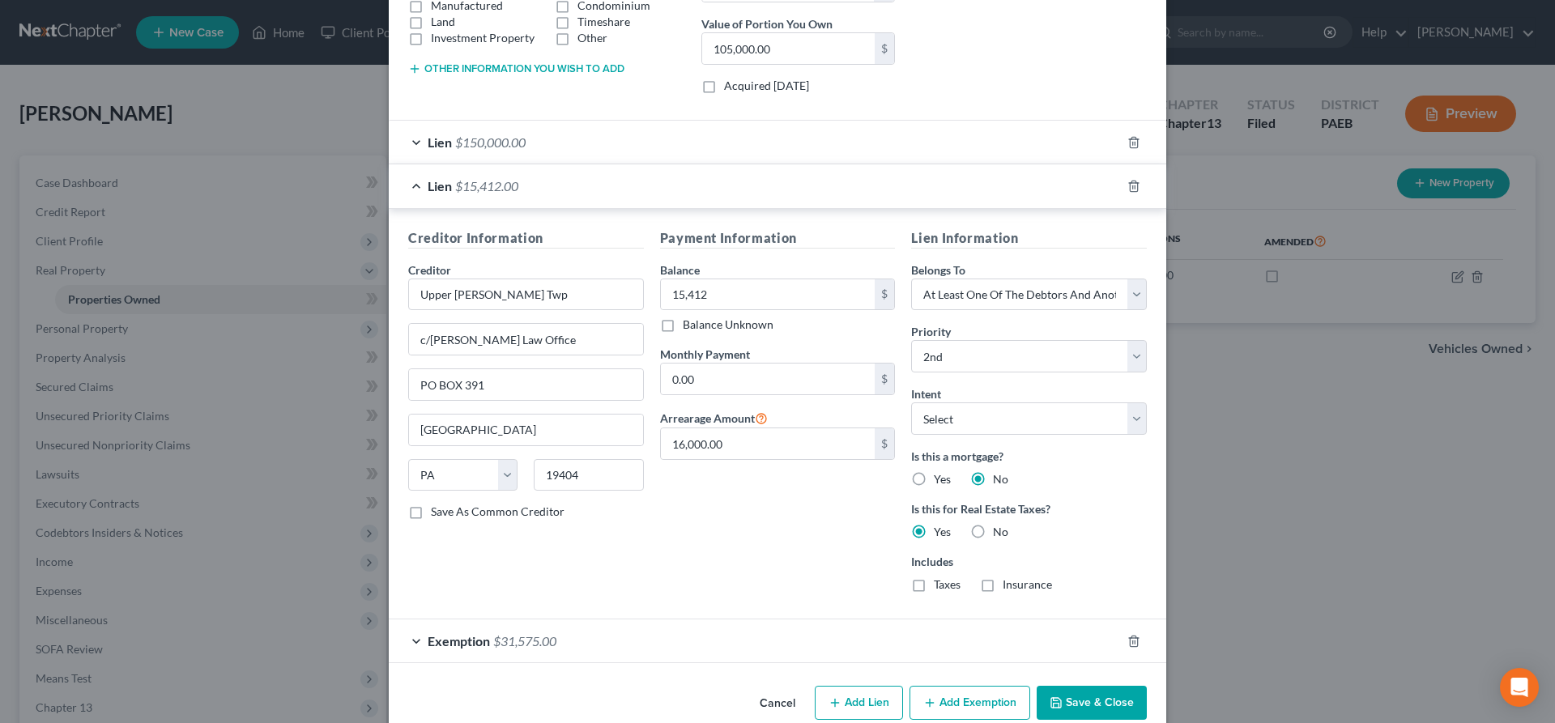
click at [1061, 710] on button "Save & Close" at bounding box center [1092, 703] width 110 height 34
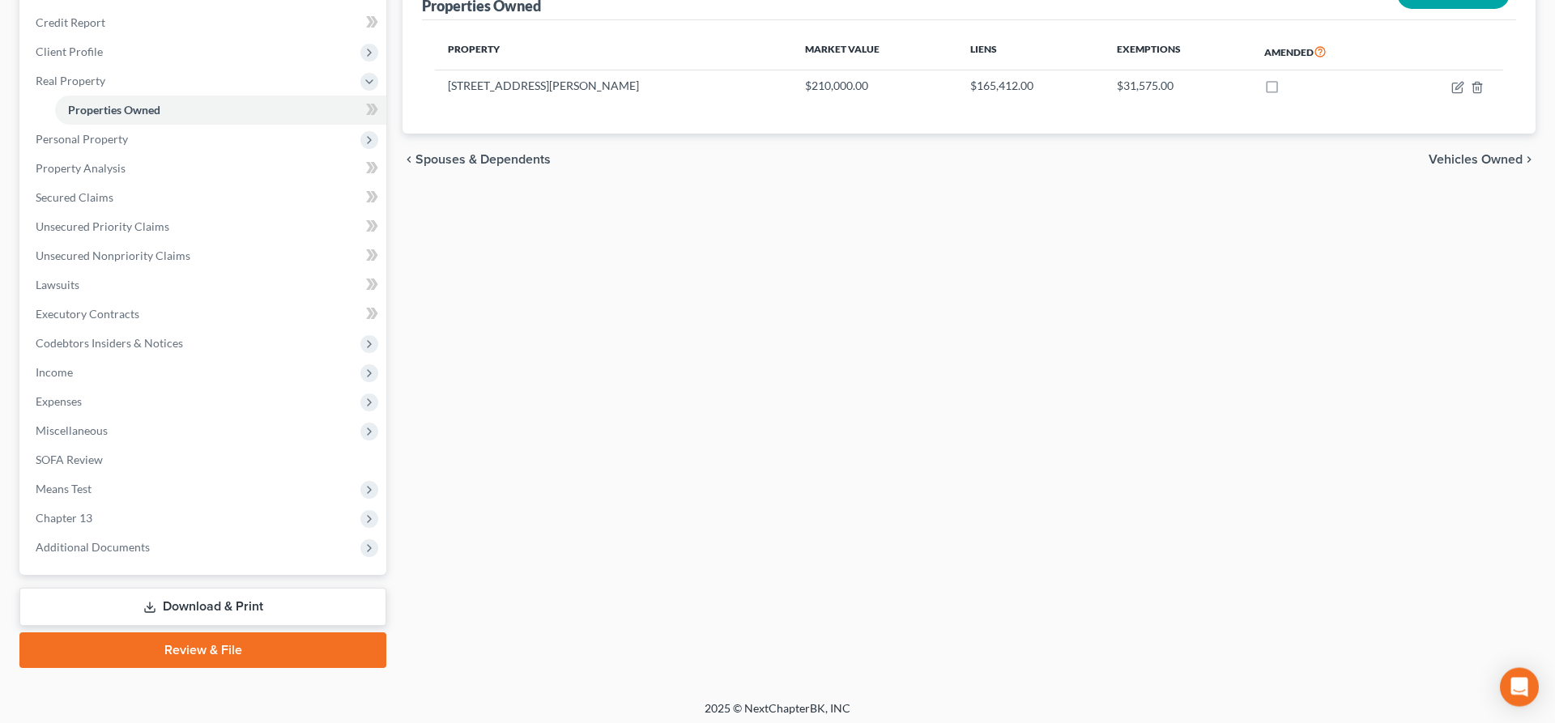
scroll to position [194, 0]
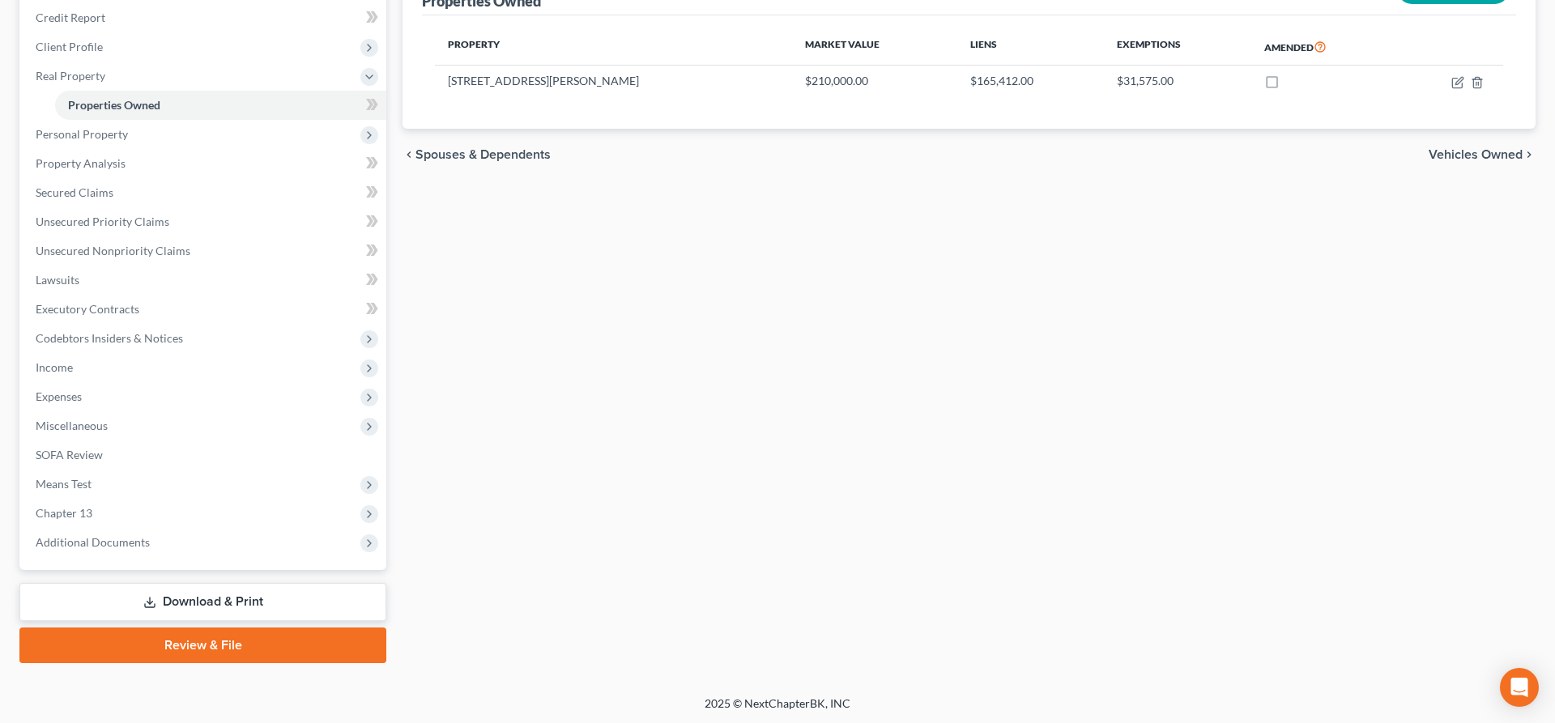
click at [190, 598] on link "Download & Print" at bounding box center [202, 602] width 367 height 38
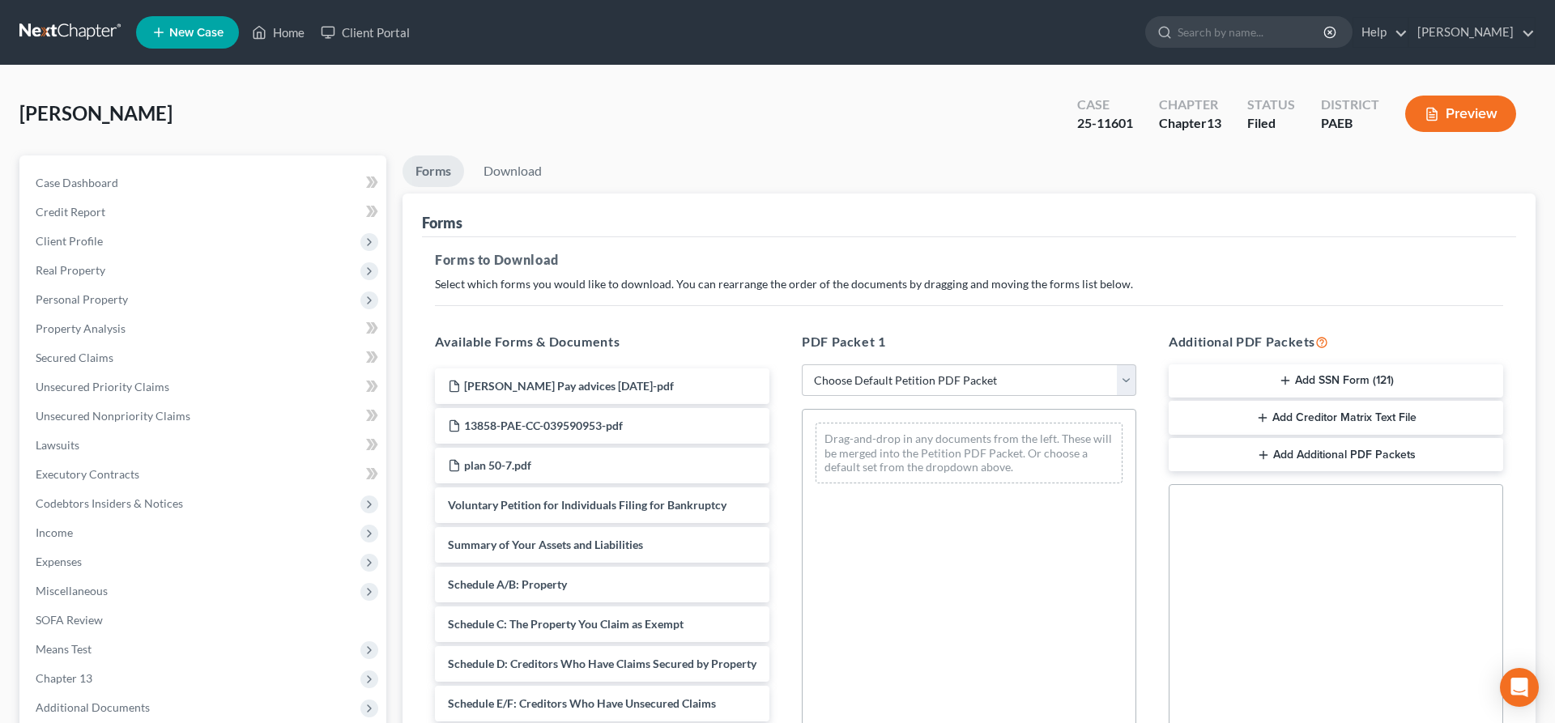
click at [1291, 411] on button "Add Creditor Matrix Text File" at bounding box center [1336, 418] width 335 height 34
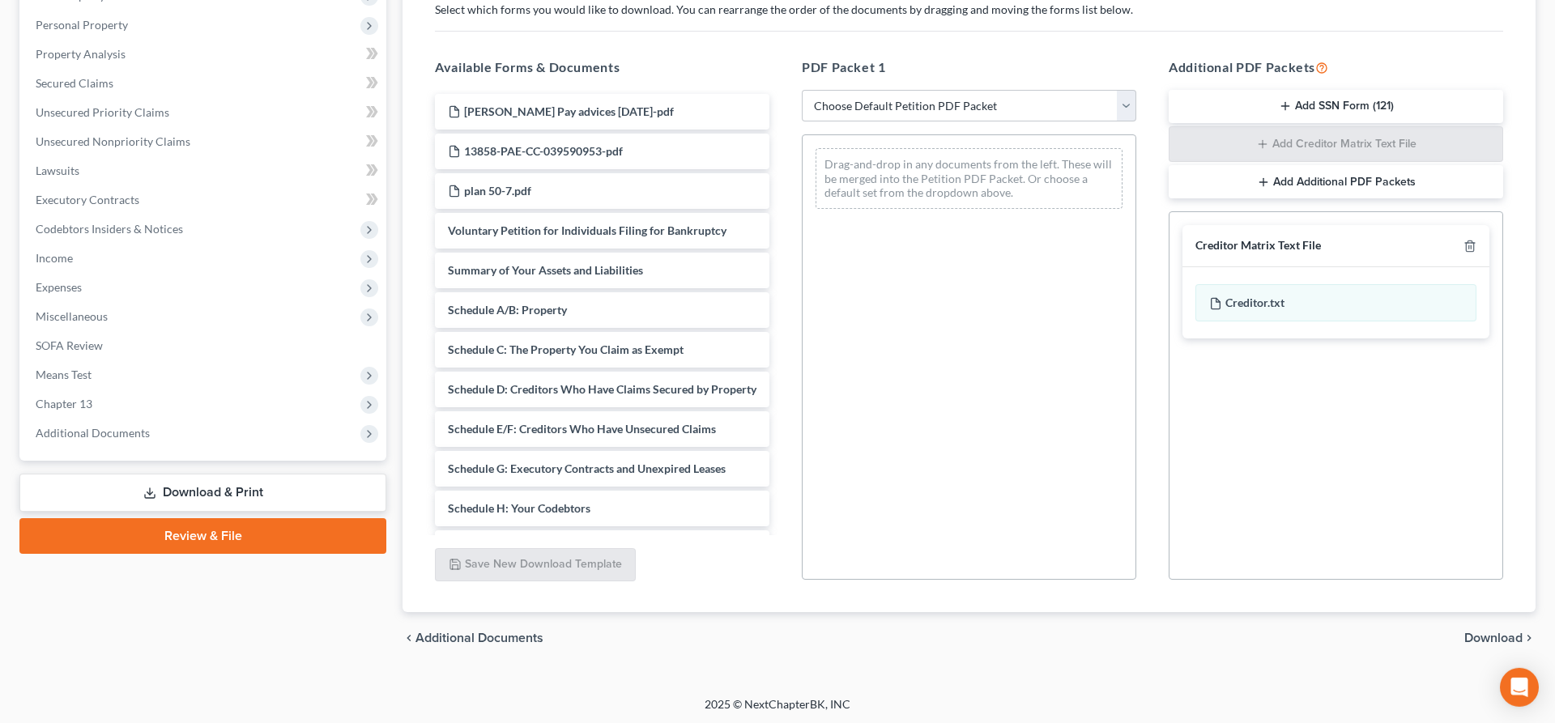
scroll to position [276, 0]
click at [1493, 632] on span "Download" at bounding box center [1494, 636] width 58 height 13
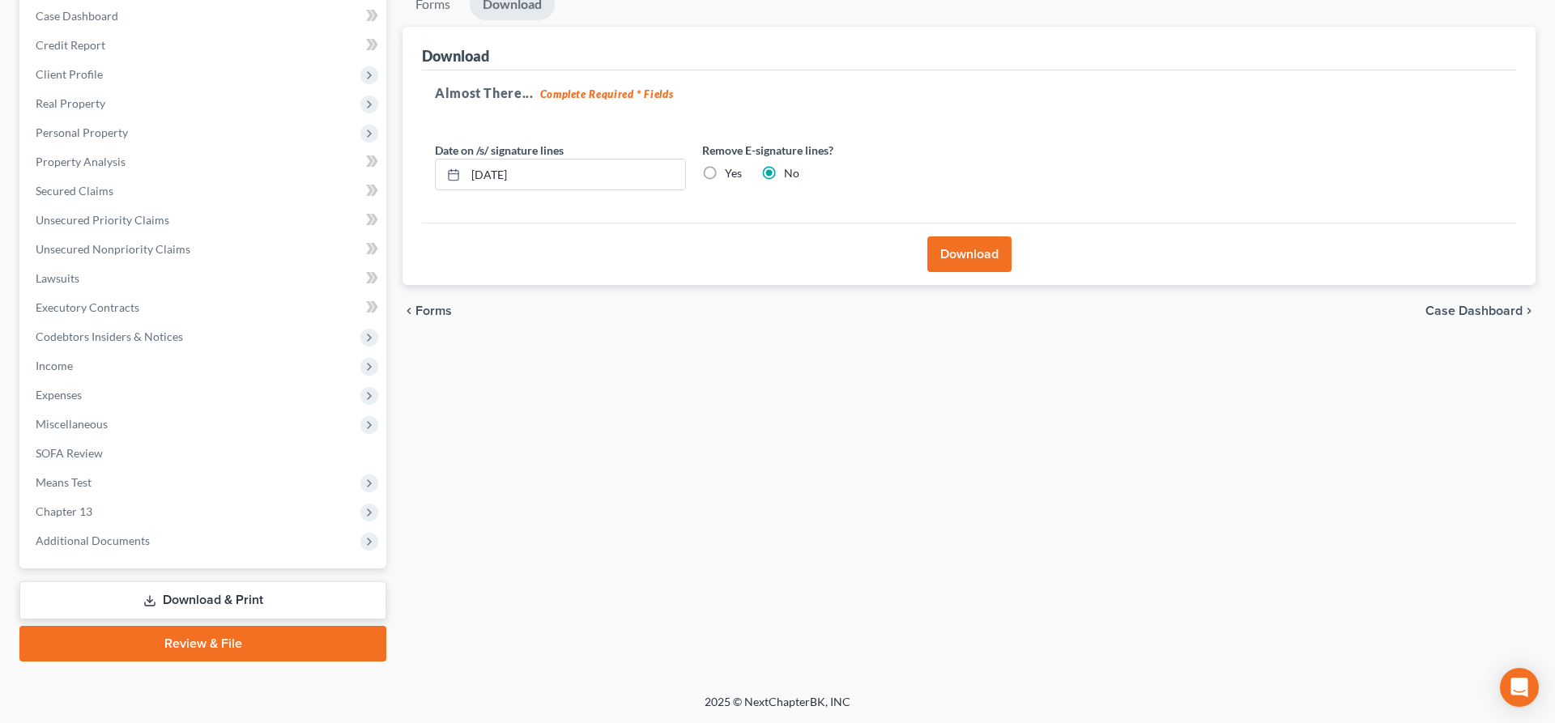
scroll to position [165, 0]
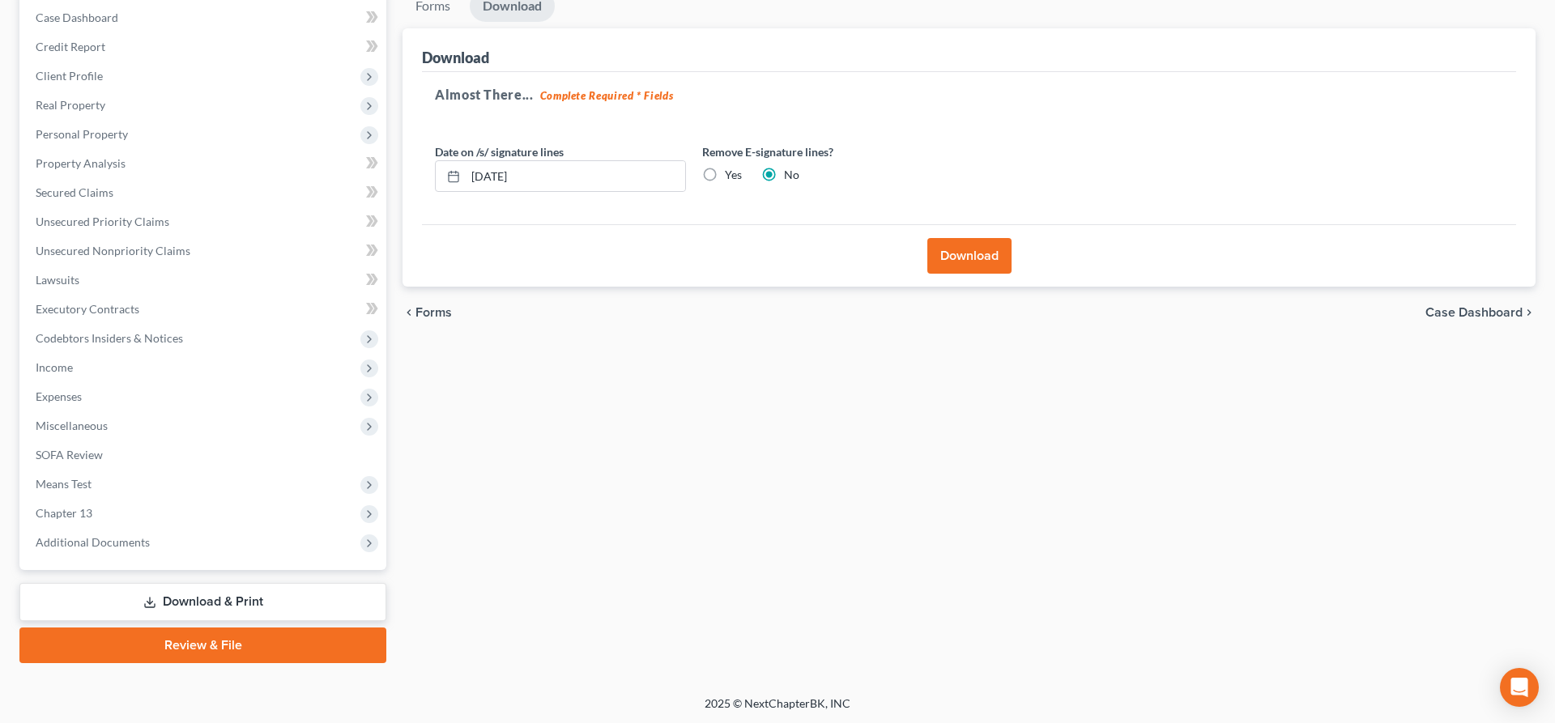
click at [963, 251] on button "Download" at bounding box center [970, 256] width 84 height 36
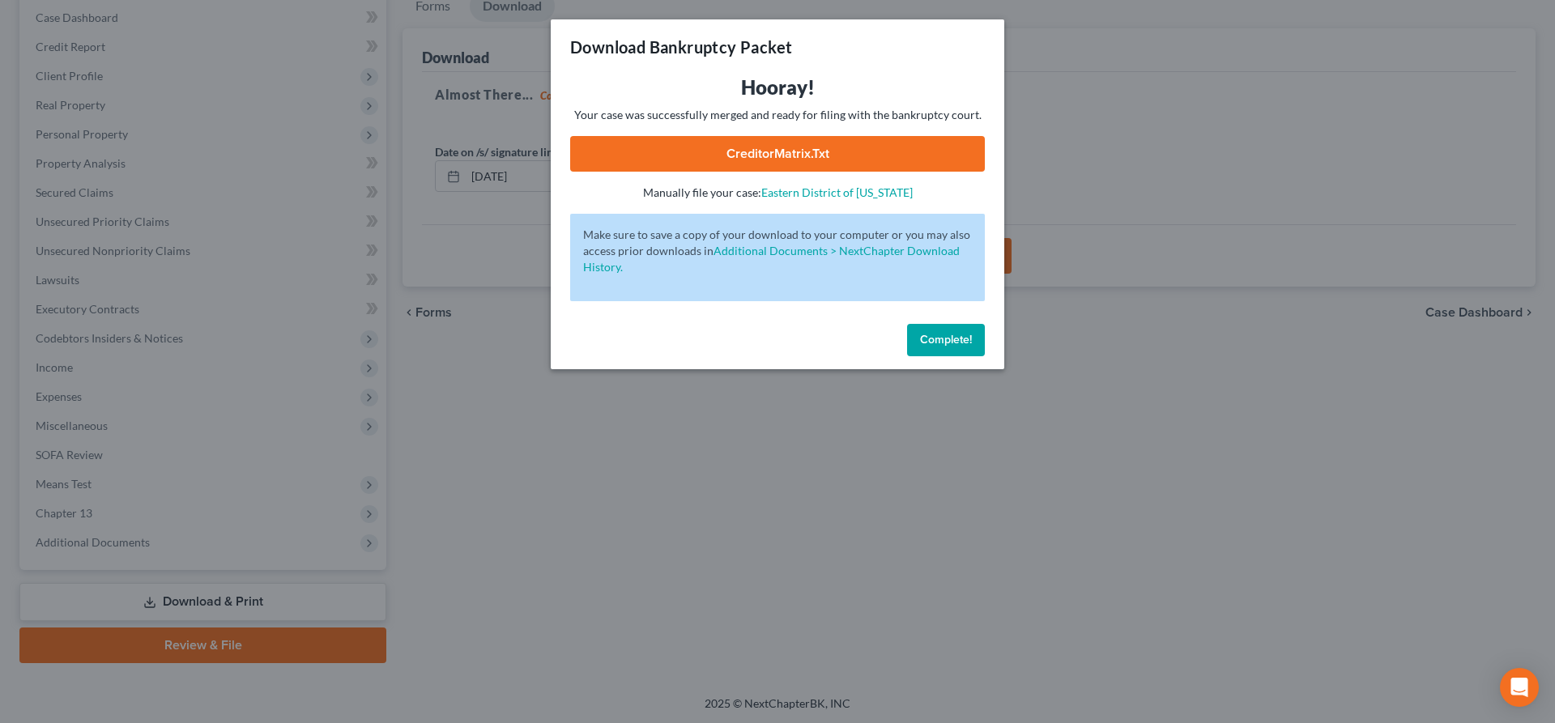
click at [725, 158] on link "CreditorMatrix.txt" at bounding box center [777, 154] width 415 height 36
